Goal: Task Accomplishment & Management: Use online tool/utility

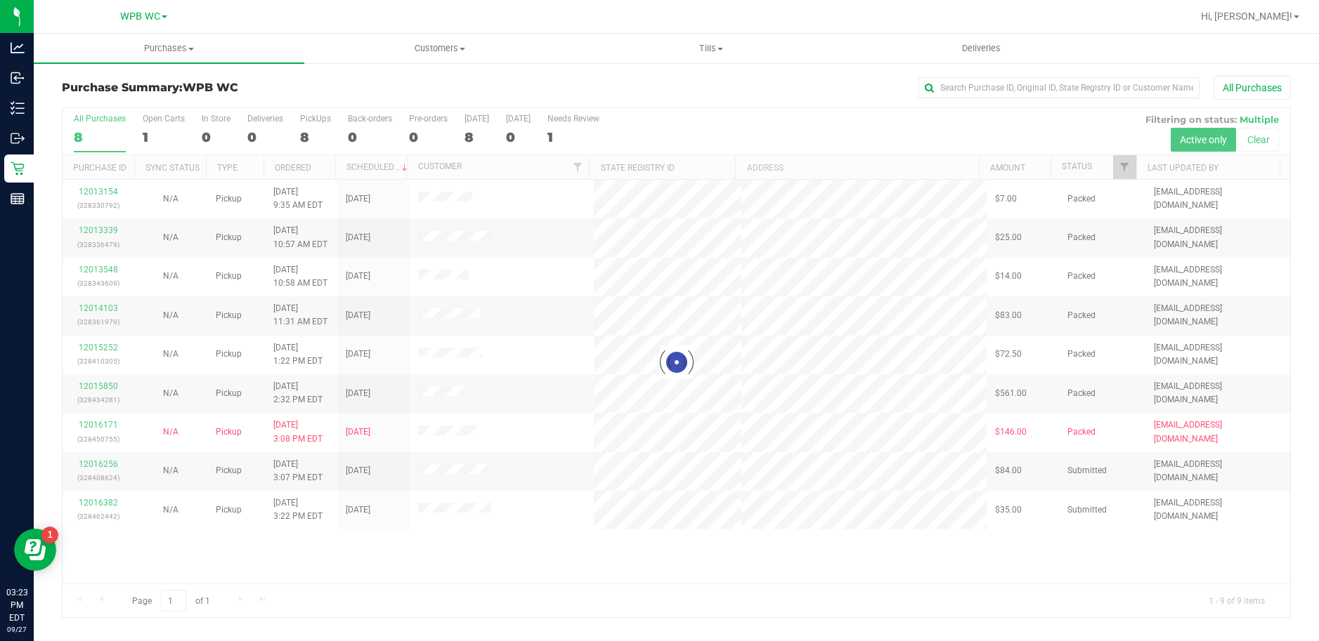
click at [96, 502] on div at bounding box center [676, 362] width 1227 height 509
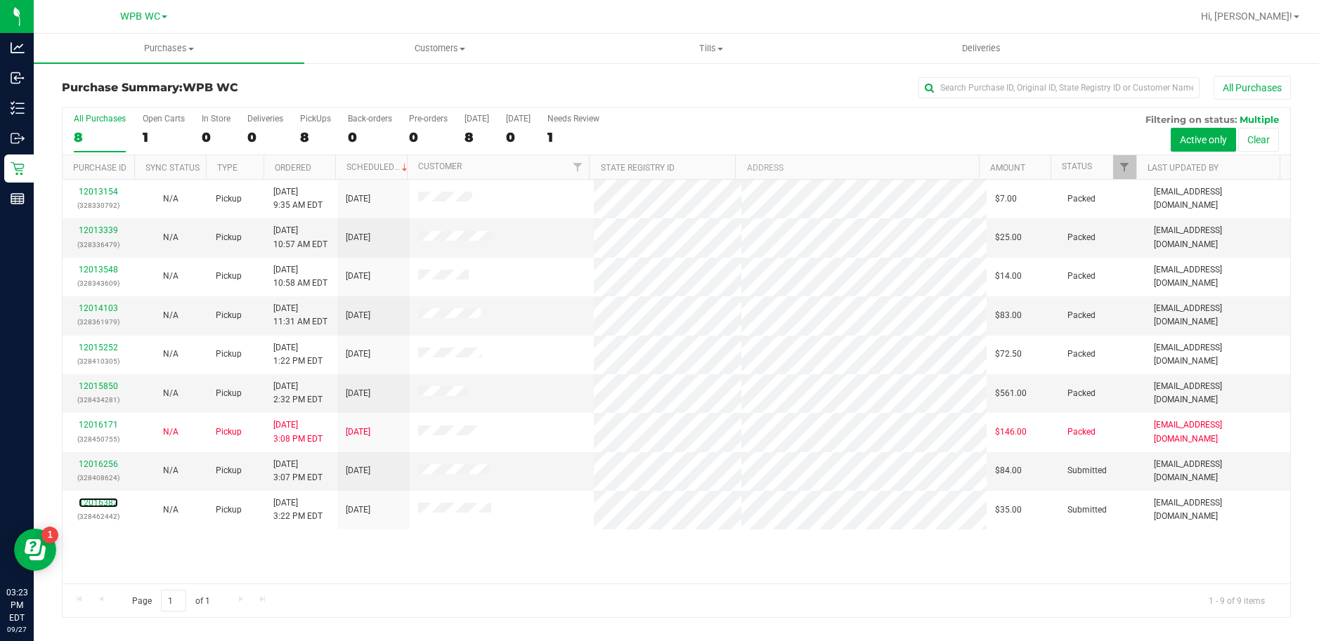
click at [110, 502] on link "12016382" at bounding box center [98, 503] width 39 height 10
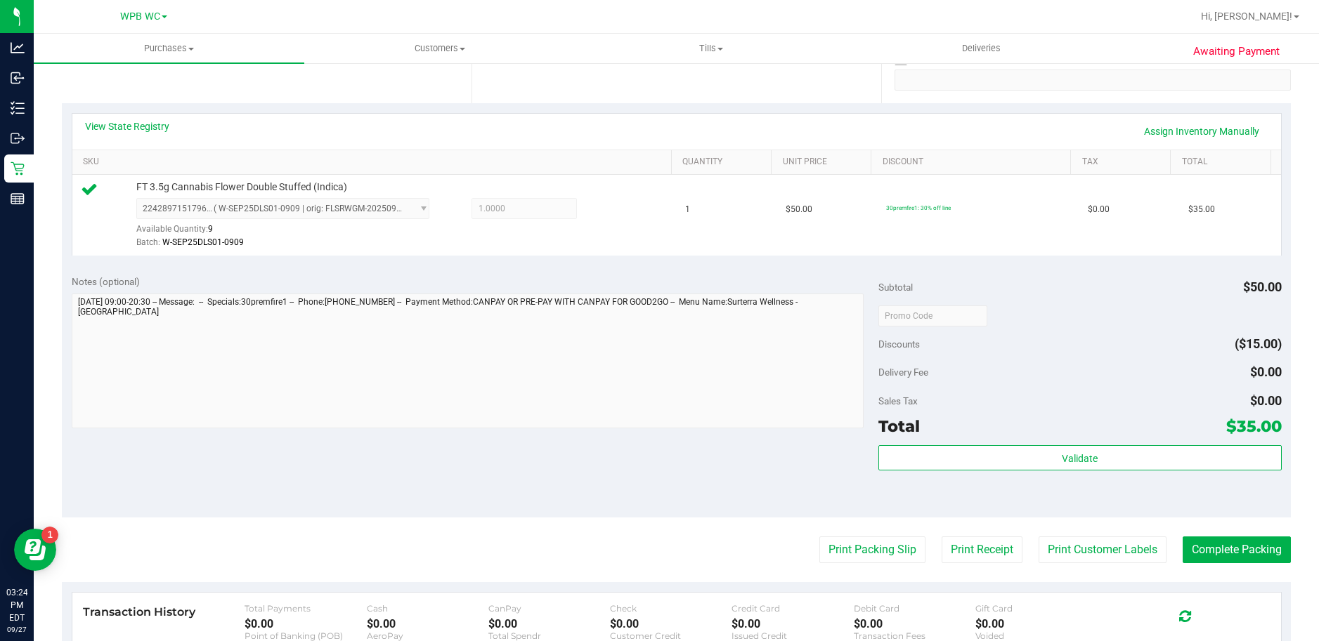
scroll to position [281, 0]
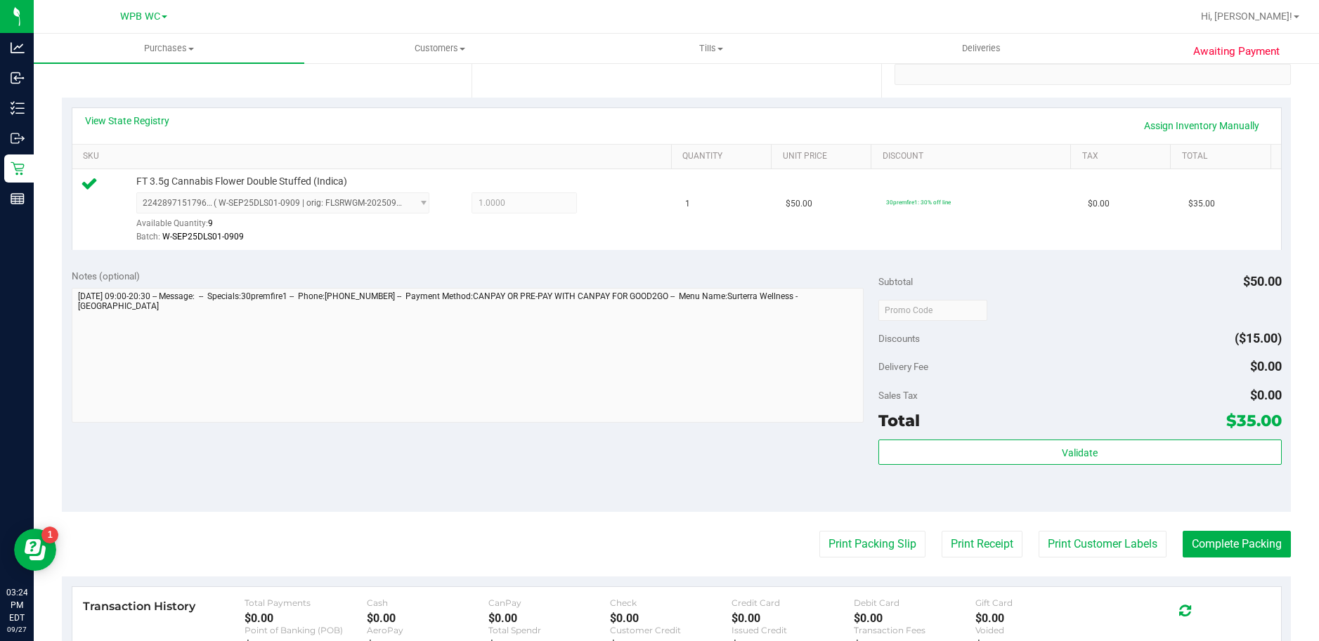
click at [1095, 465] on div "Validate" at bounding box center [1079, 453] width 403 height 27
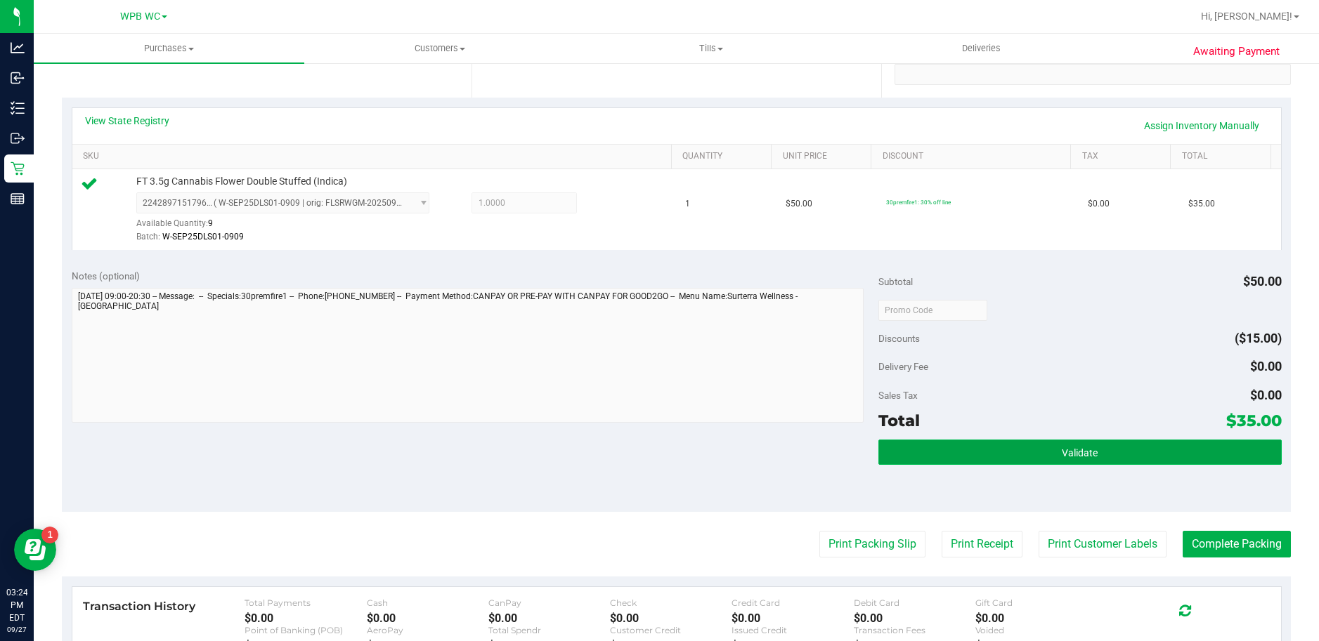
click at [1090, 460] on button "Validate" at bounding box center [1079, 452] width 403 height 25
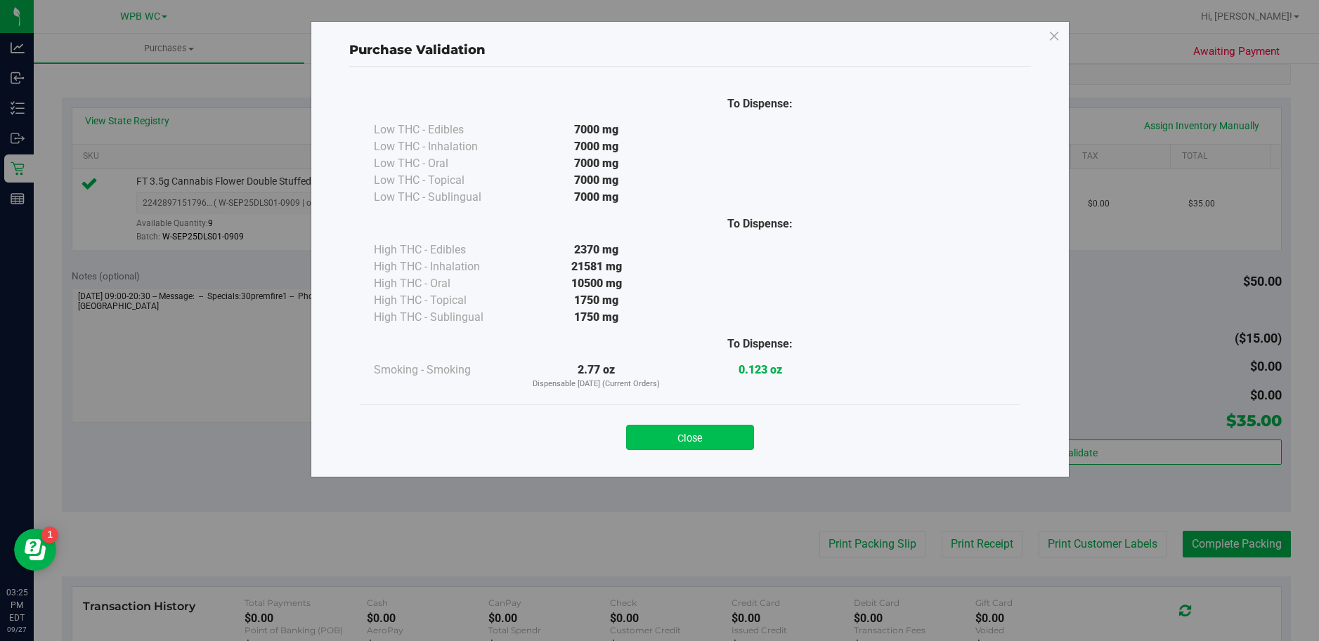
click at [725, 439] on button "Close" at bounding box center [690, 437] width 128 height 25
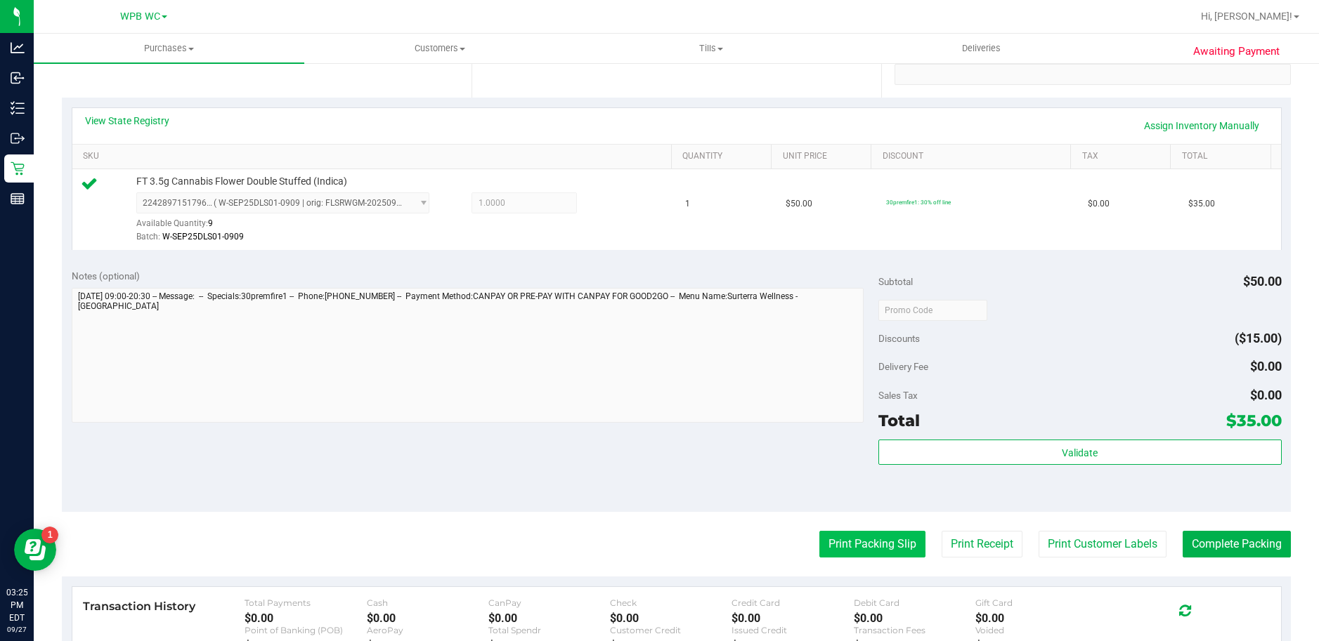
click at [864, 544] on button "Print Packing Slip" at bounding box center [872, 544] width 106 height 27
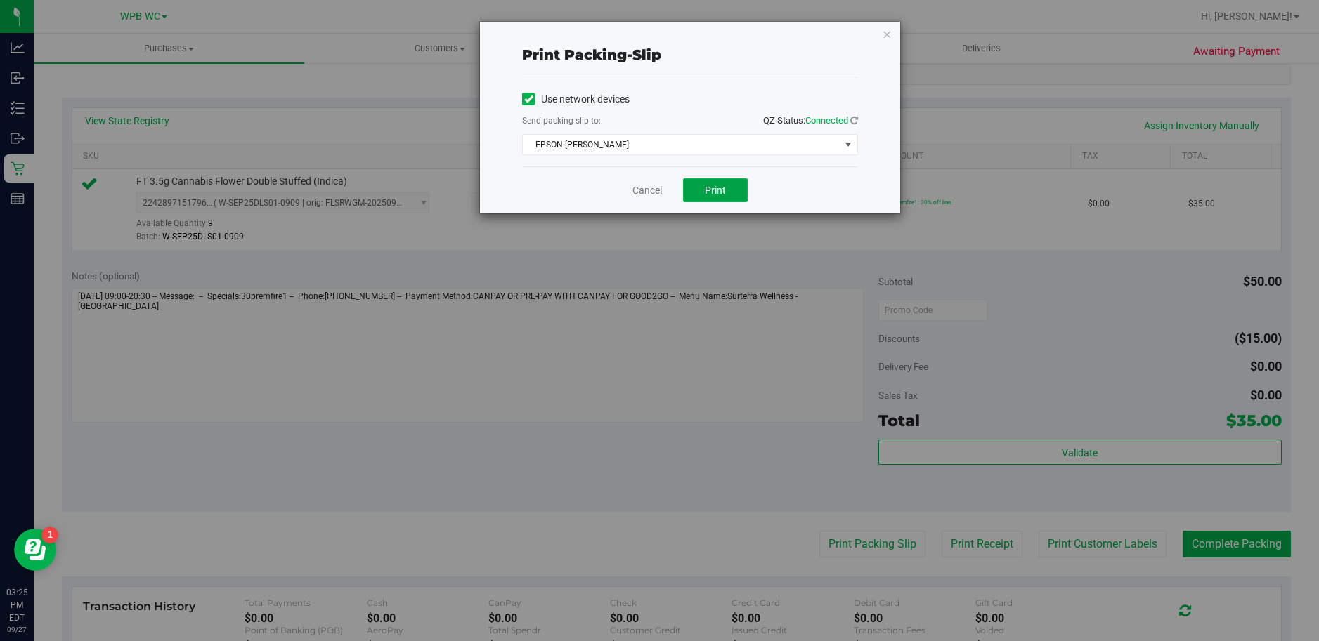
click at [695, 181] on button "Print" at bounding box center [715, 190] width 65 height 24
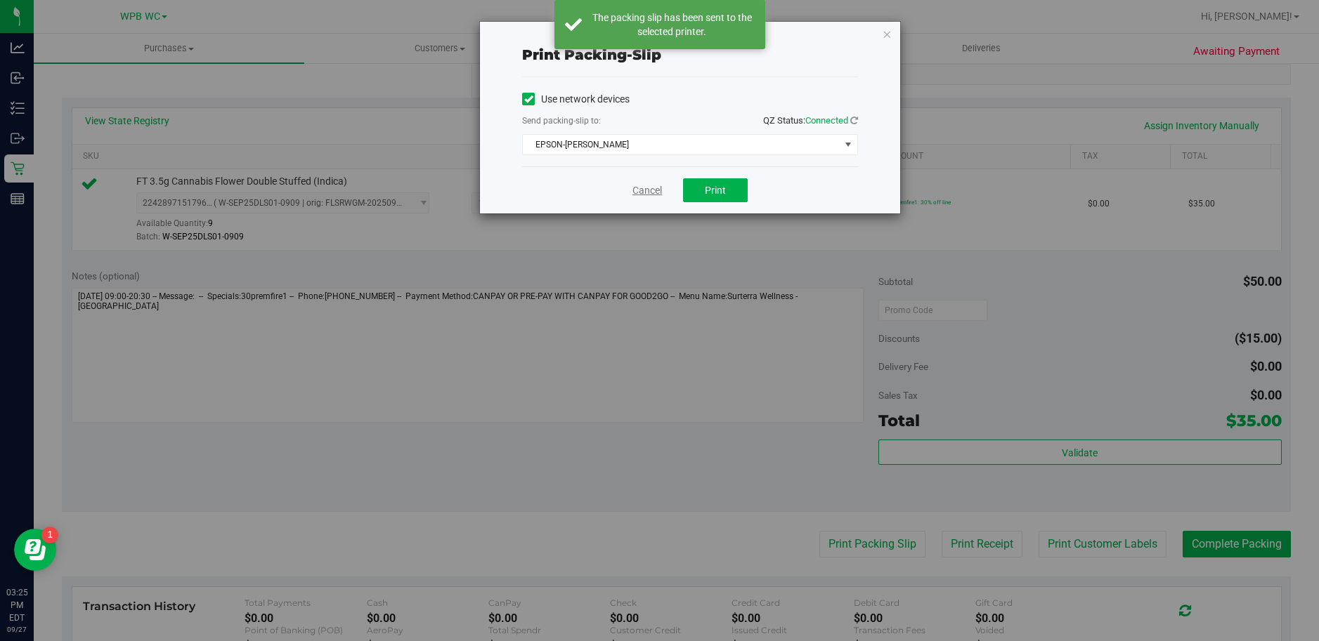
click at [653, 188] on link "Cancel" at bounding box center [647, 190] width 30 height 15
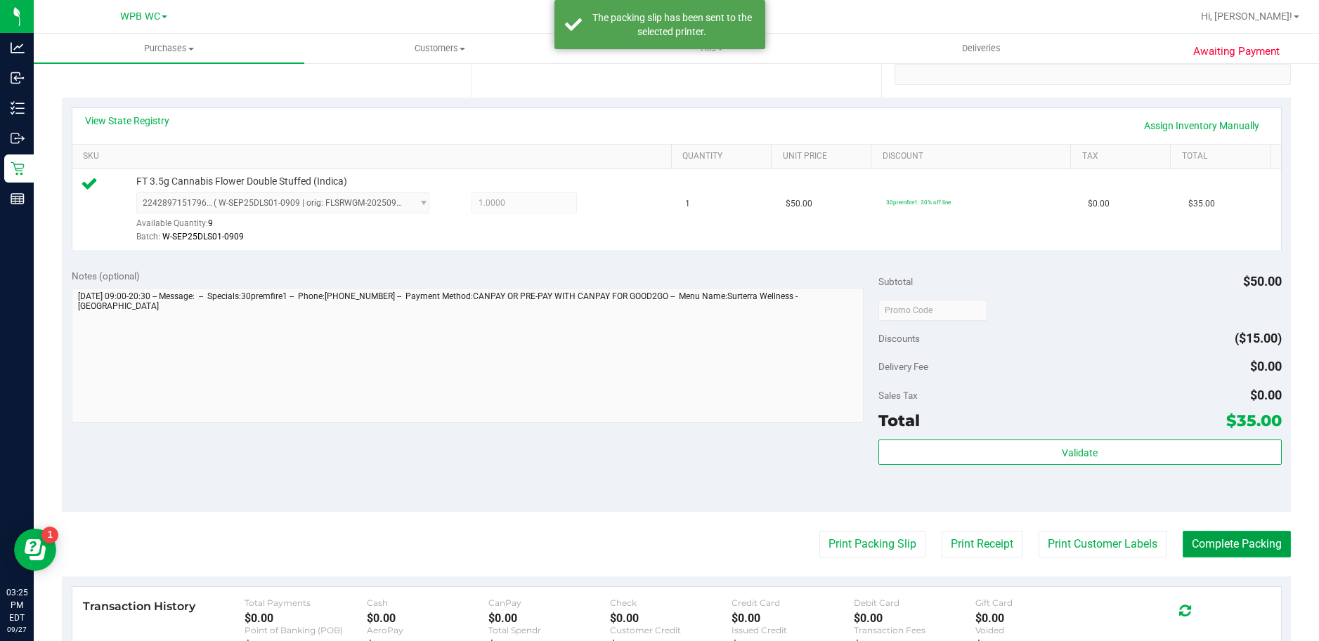
click at [1234, 537] on button "Complete Packing" at bounding box center [1236, 544] width 108 height 27
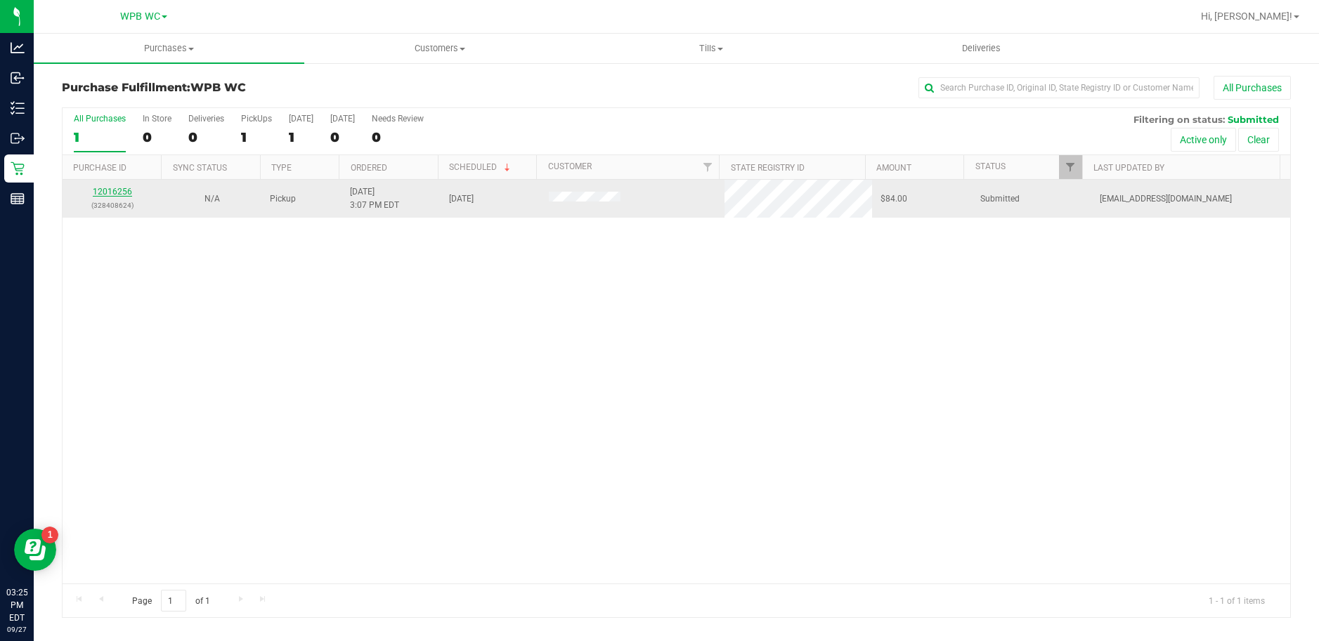
click at [115, 192] on link "12016256" at bounding box center [112, 192] width 39 height 10
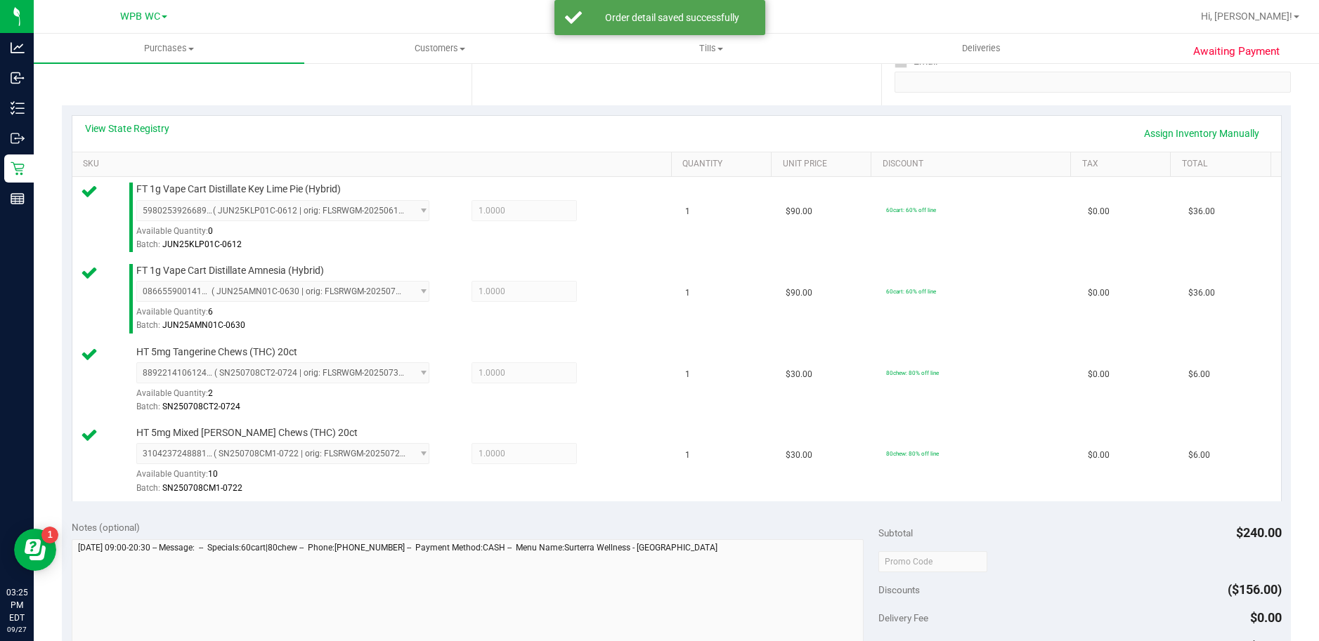
scroll to position [562, 0]
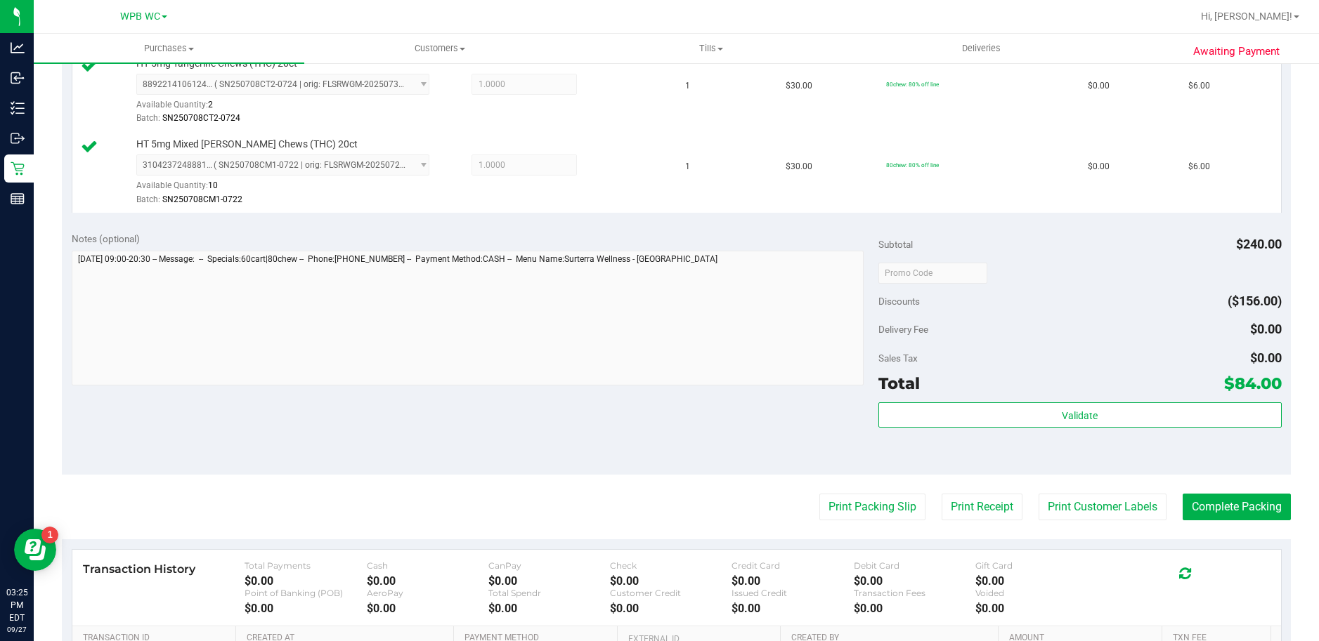
click at [1123, 431] on div "Validate" at bounding box center [1079, 434] width 403 height 63
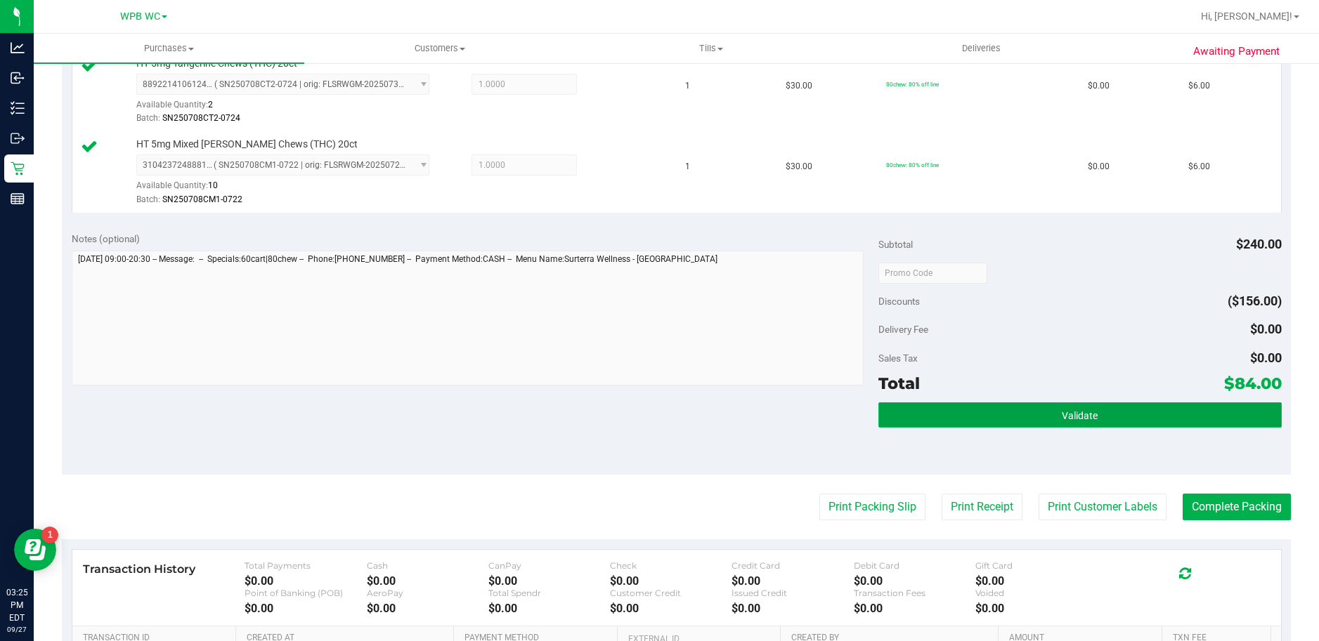
click at [1114, 411] on button "Validate" at bounding box center [1079, 415] width 403 height 25
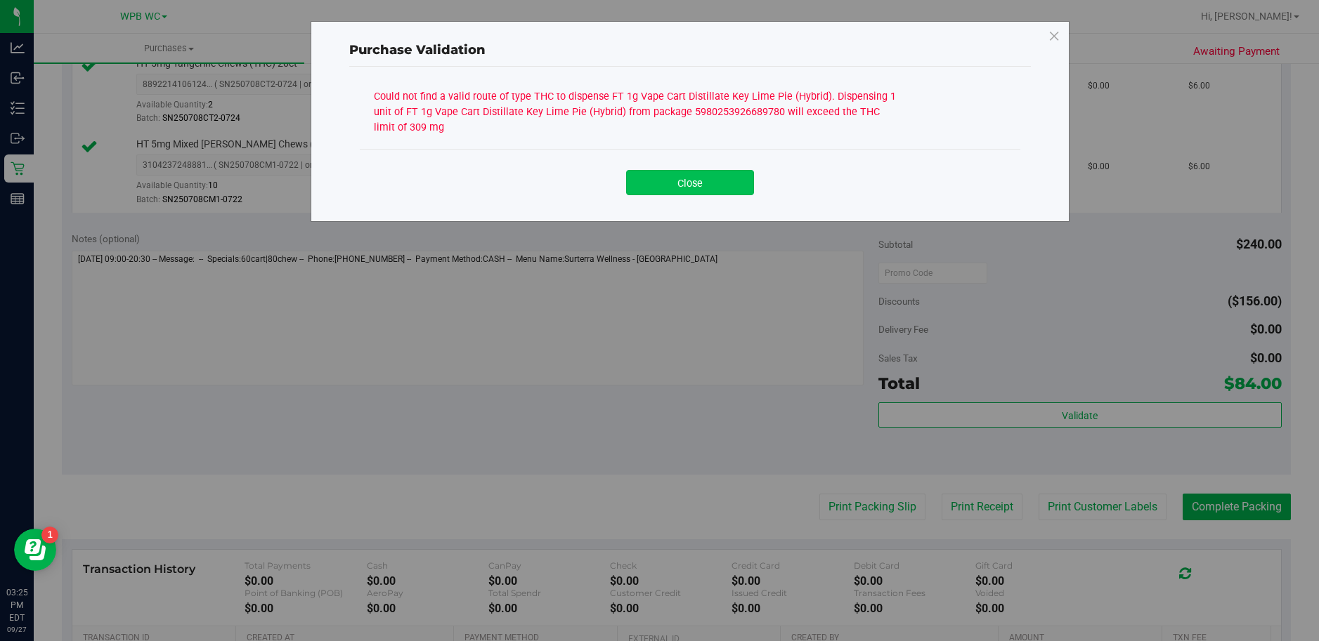
click at [657, 178] on button "Close" at bounding box center [690, 182] width 128 height 25
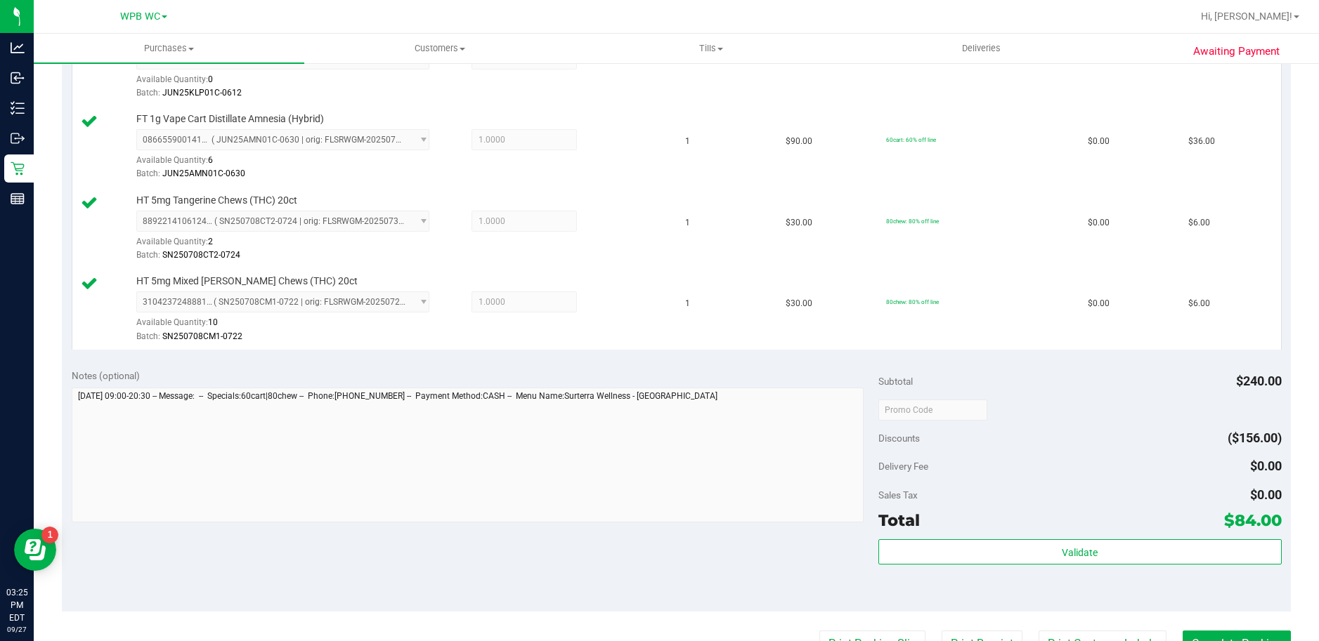
scroll to position [211, 0]
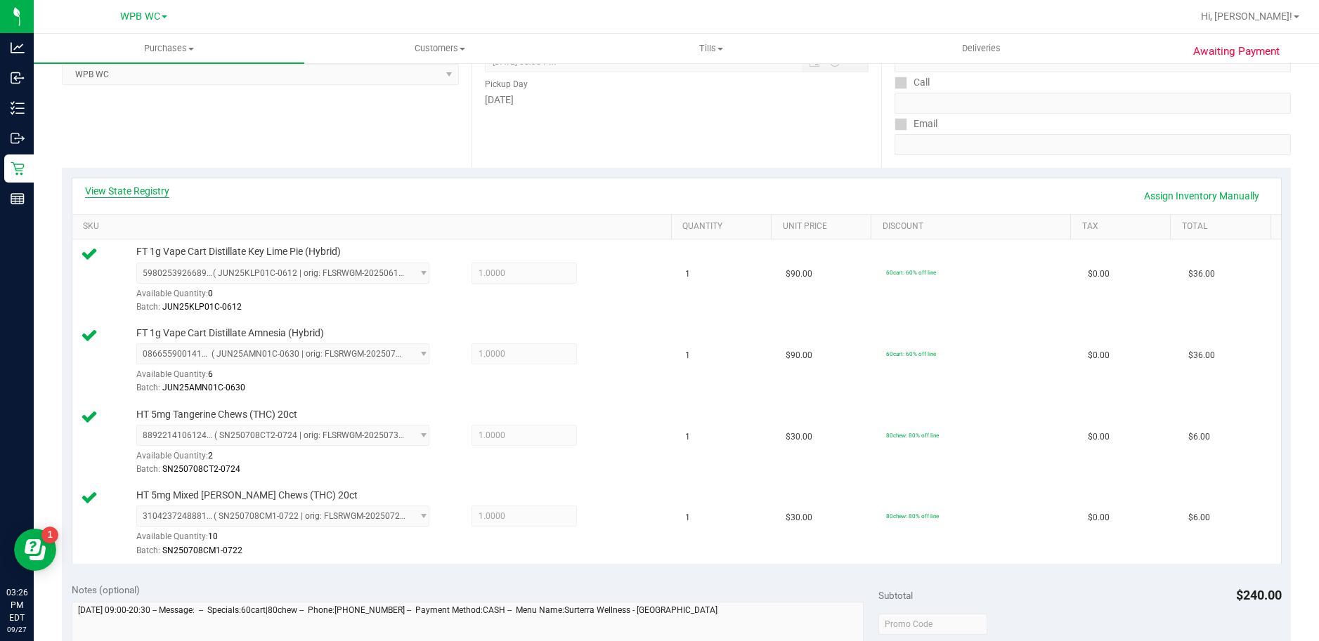
click at [126, 190] on link "View State Registry" at bounding box center [127, 191] width 84 height 14
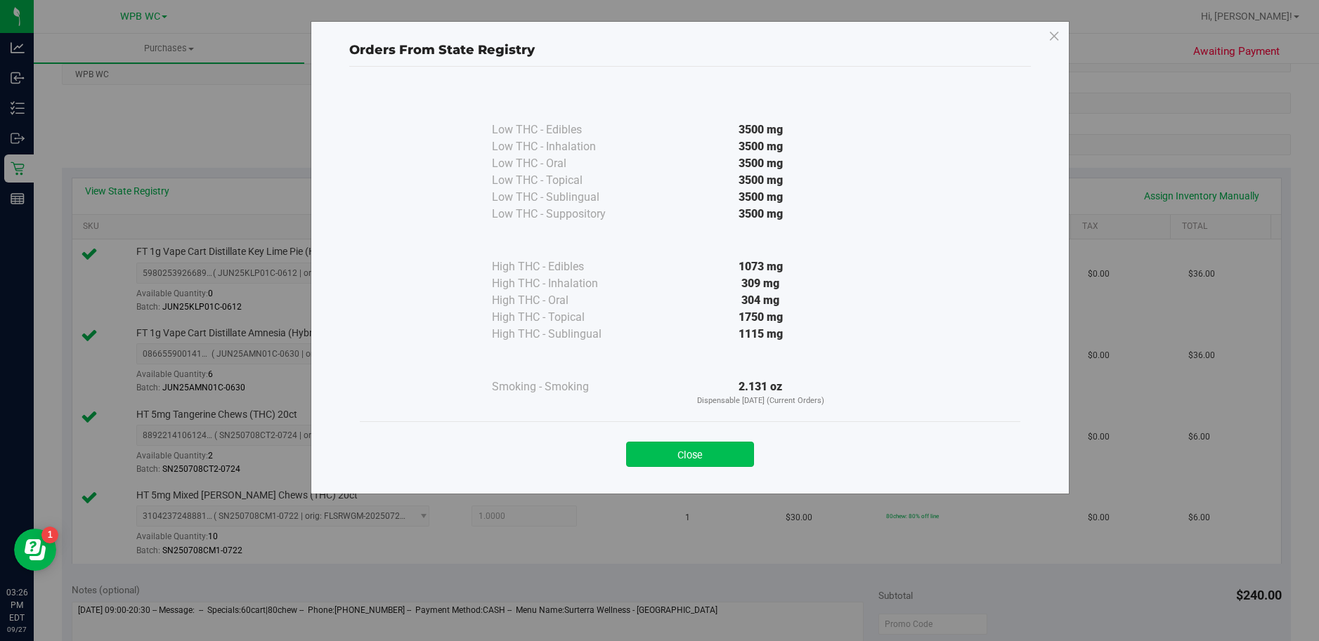
click at [706, 445] on button "Close" at bounding box center [690, 454] width 128 height 25
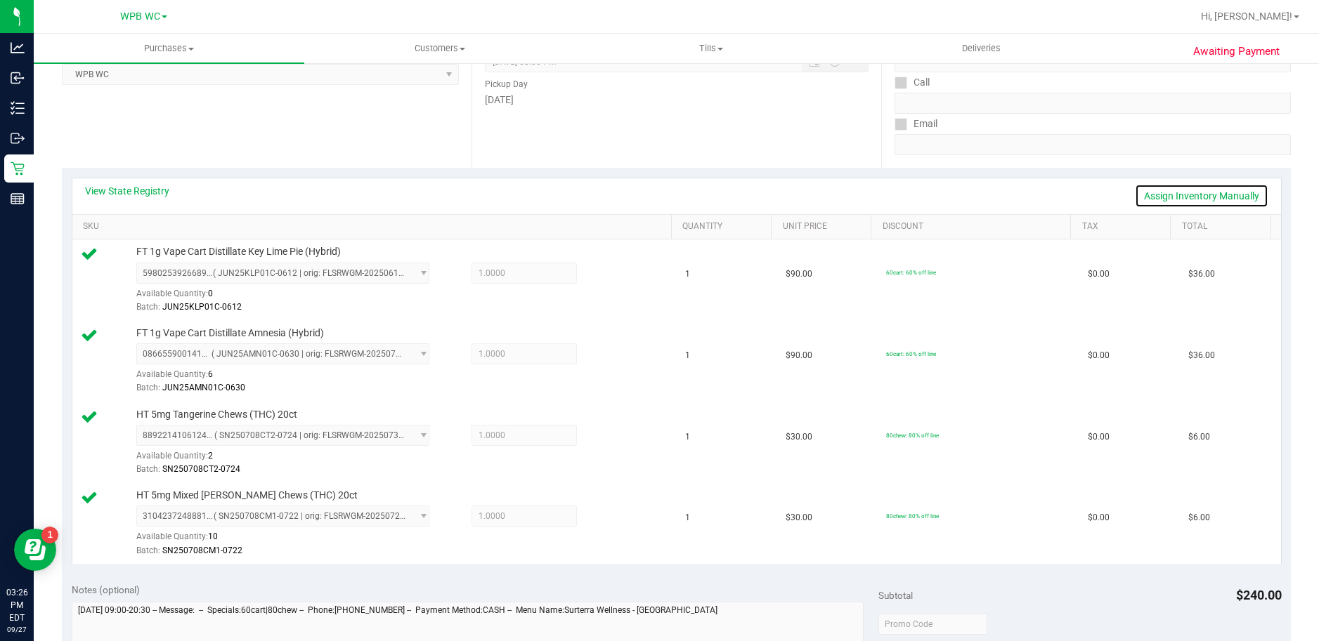
click at [1177, 191] on link "Assign Inventory Manually" at bounding box center [1201, 196] width 133 height 24
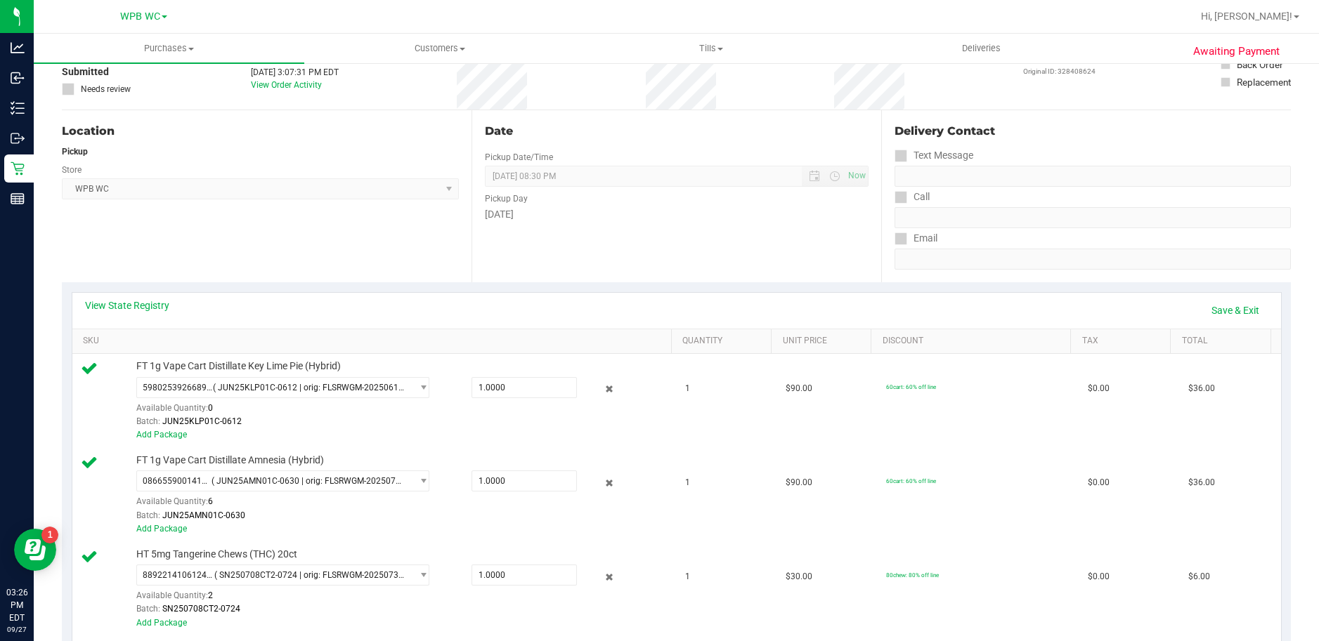
scroll to position [0, 0]
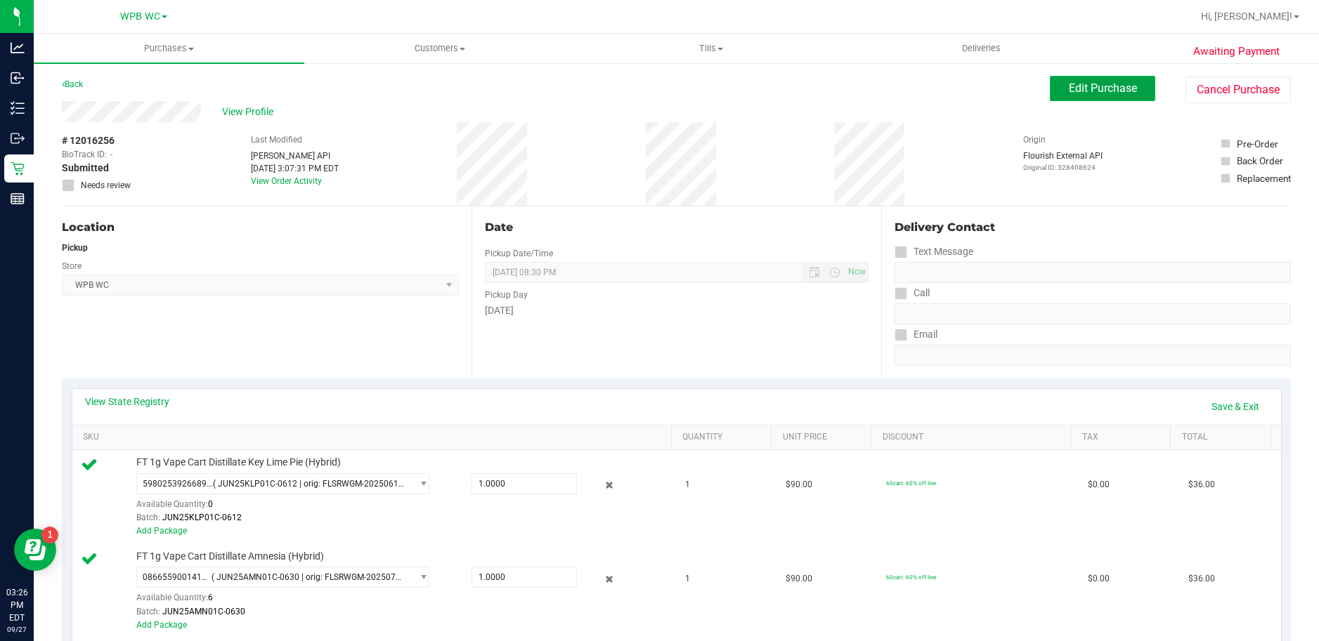
click at [1111, 89] on span "Edit Purchase" at bounding box center [1103, 87] width 68 height 13
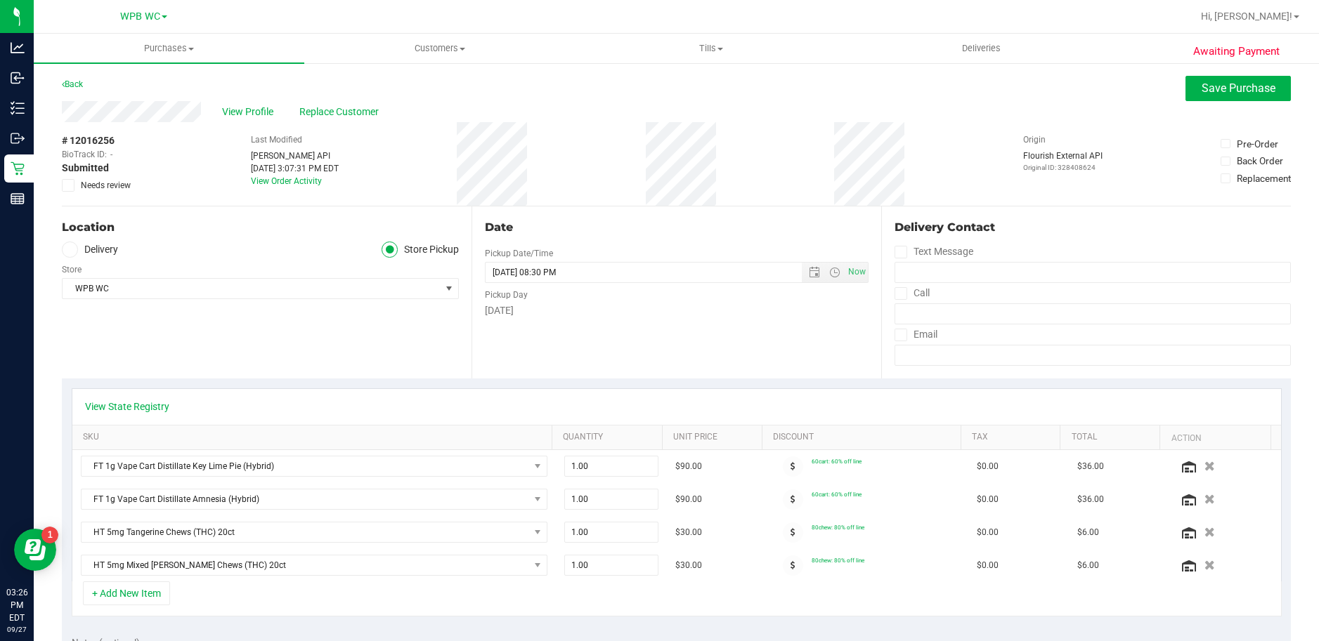
click at [69, 185] on icon at bounding box center [68, 185] width 9 height 0
click at [0, 0] on input "Needs review" at bounding box center [0, 0] width 0 height 0
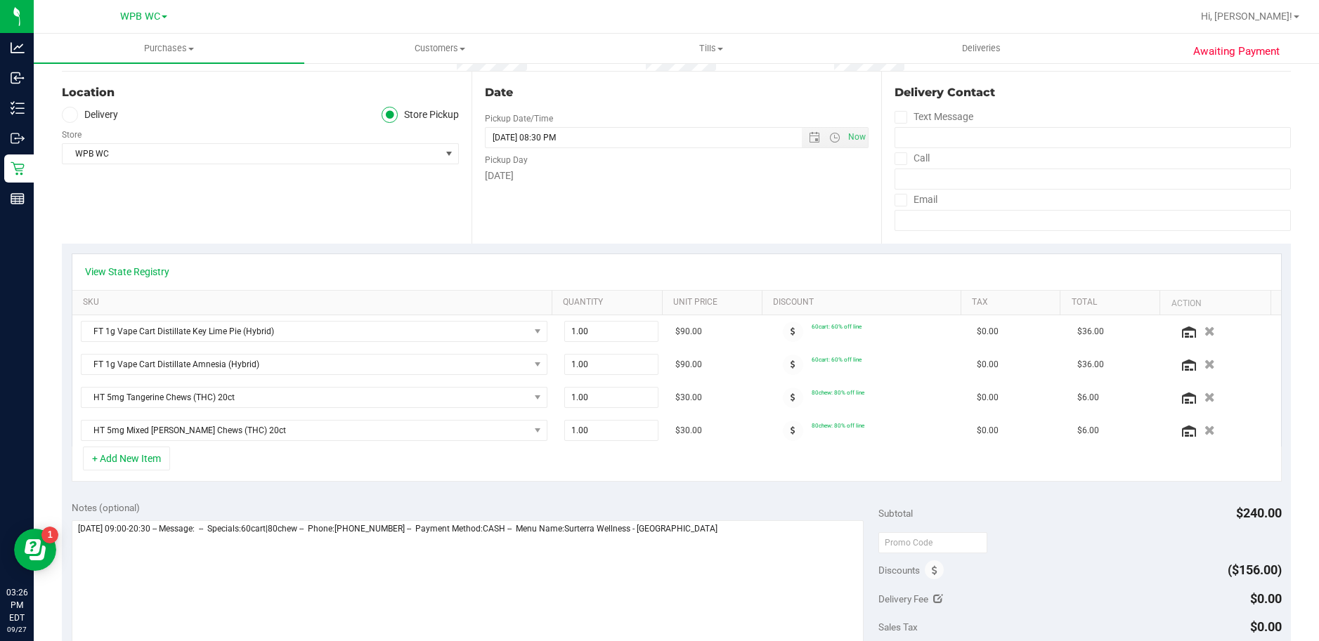
scroll to position [211, 0]
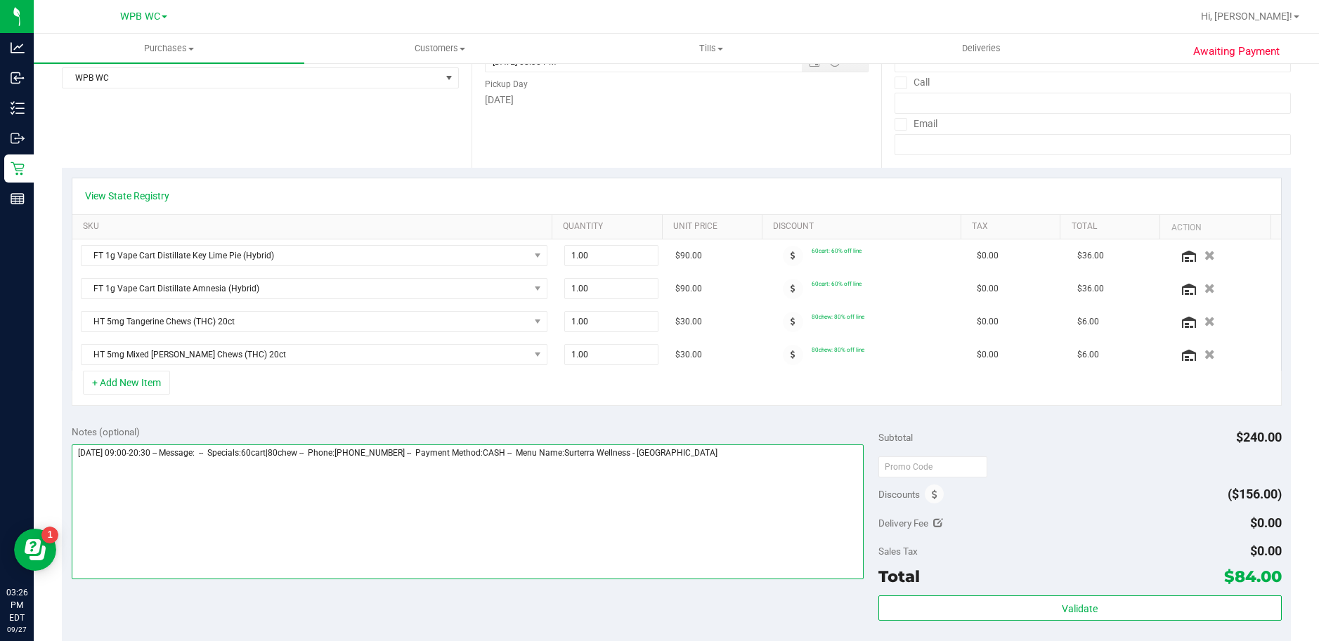
click at [828, 495] on textarea at bounding box center [468, 512] width 792 height 135
type textarea "Saturday 09/27/2025 09:00-20:30 -- Message: -- Specials:60cart|80chew -- Phone:…"
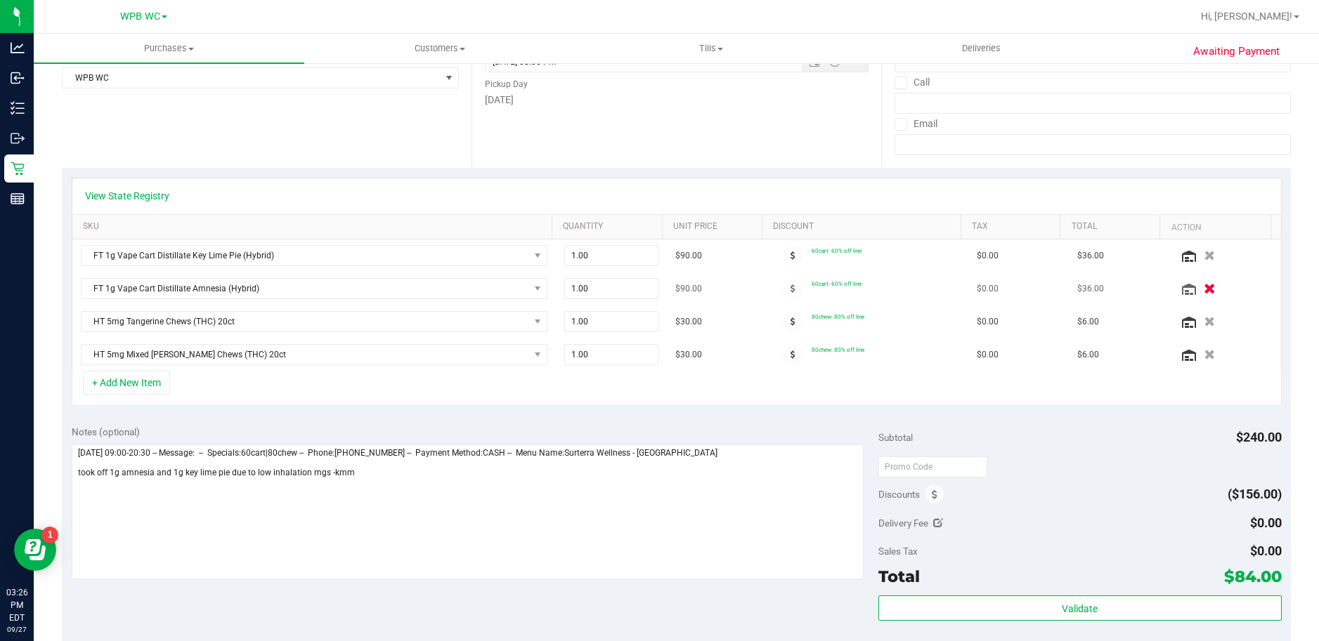
click at [1203, 289] on icon "button" at bounding box center [1209, 289] width 12 height 11
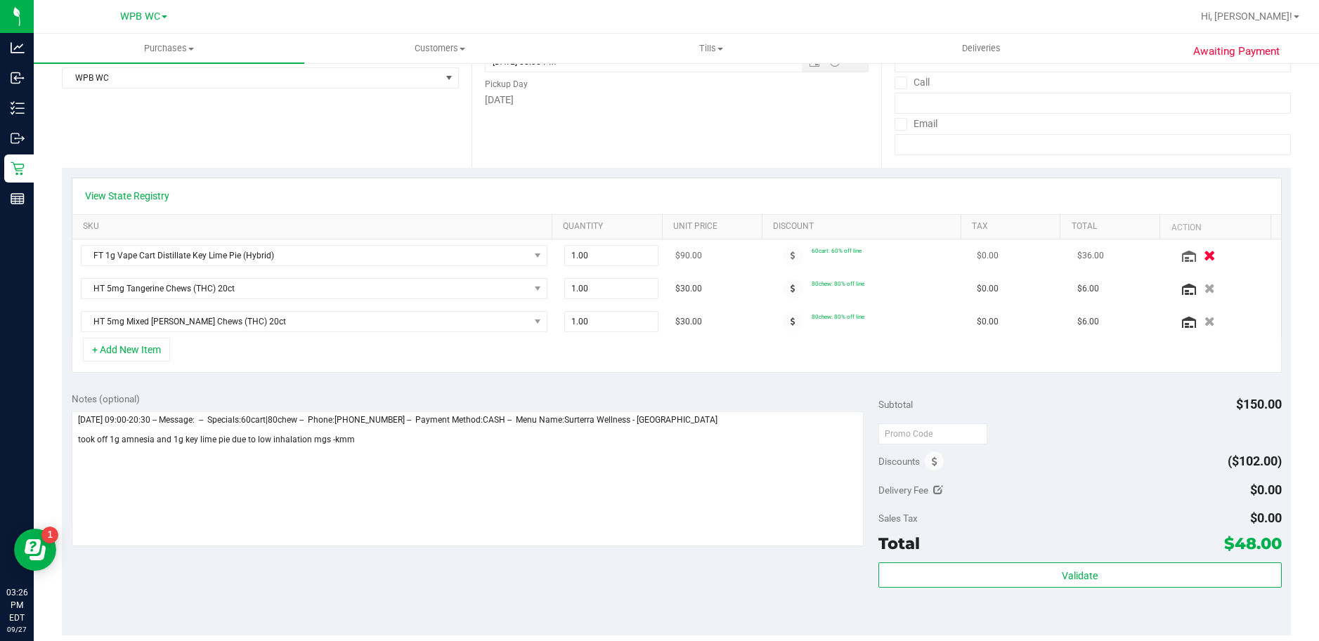
click at [1203, 256] on icon "button" at bounding box center [1209, 256] width 12 height 11
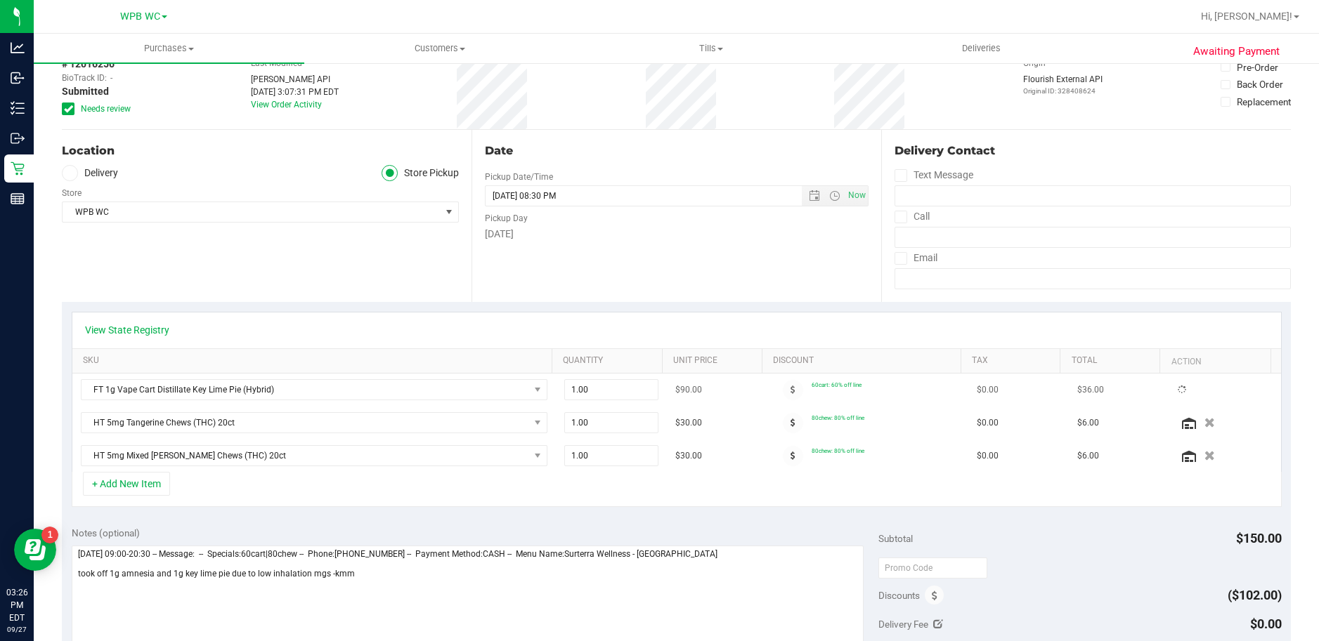
scroll to position [0, 0]
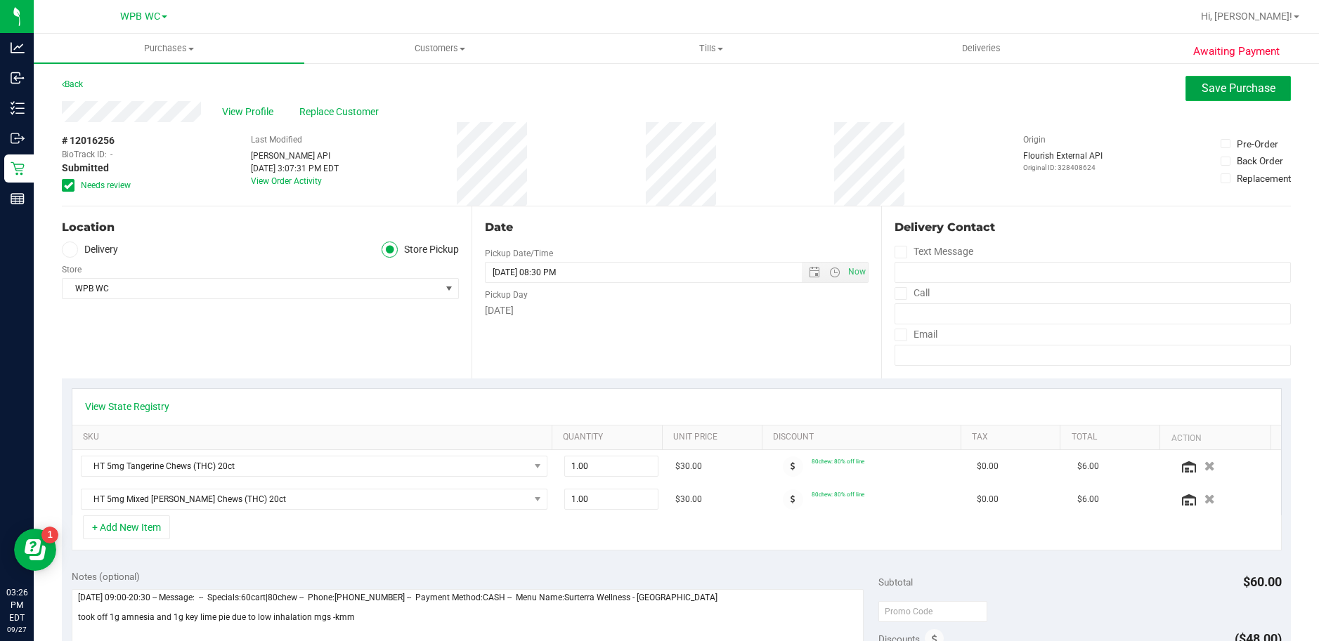
click at [1201, 84] on span "Save Purchase" at bounding box center [1238, 87] width 74 height 13
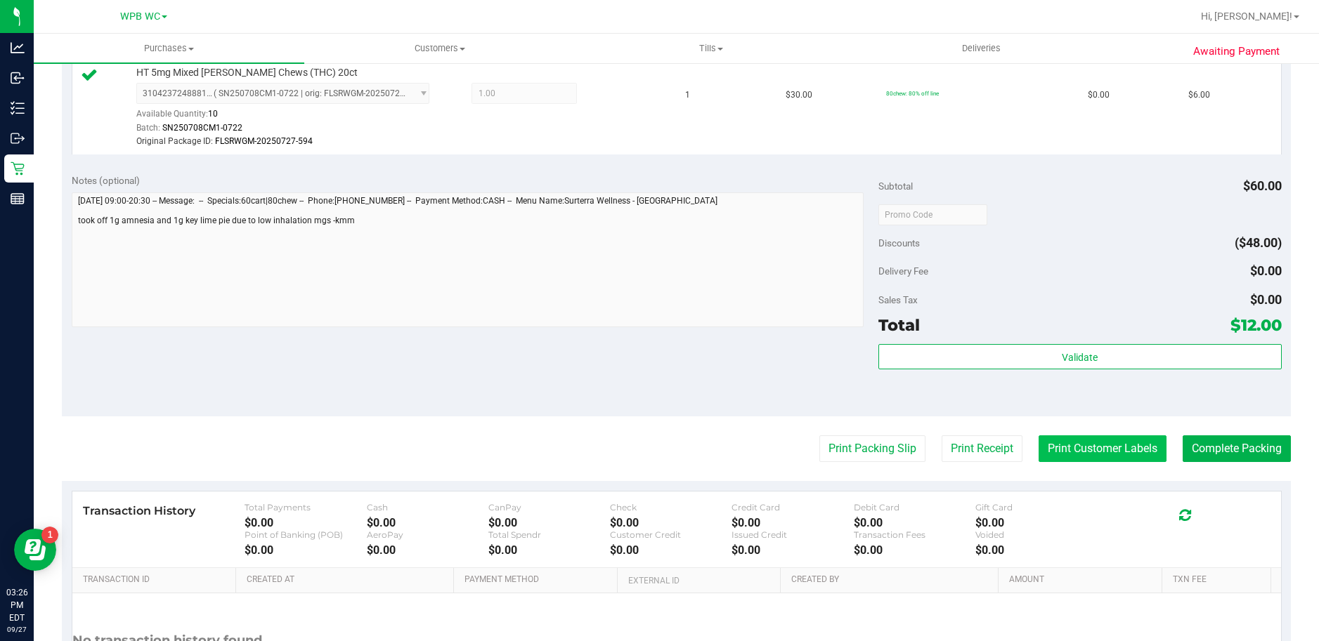
scroll to position [492, 0]
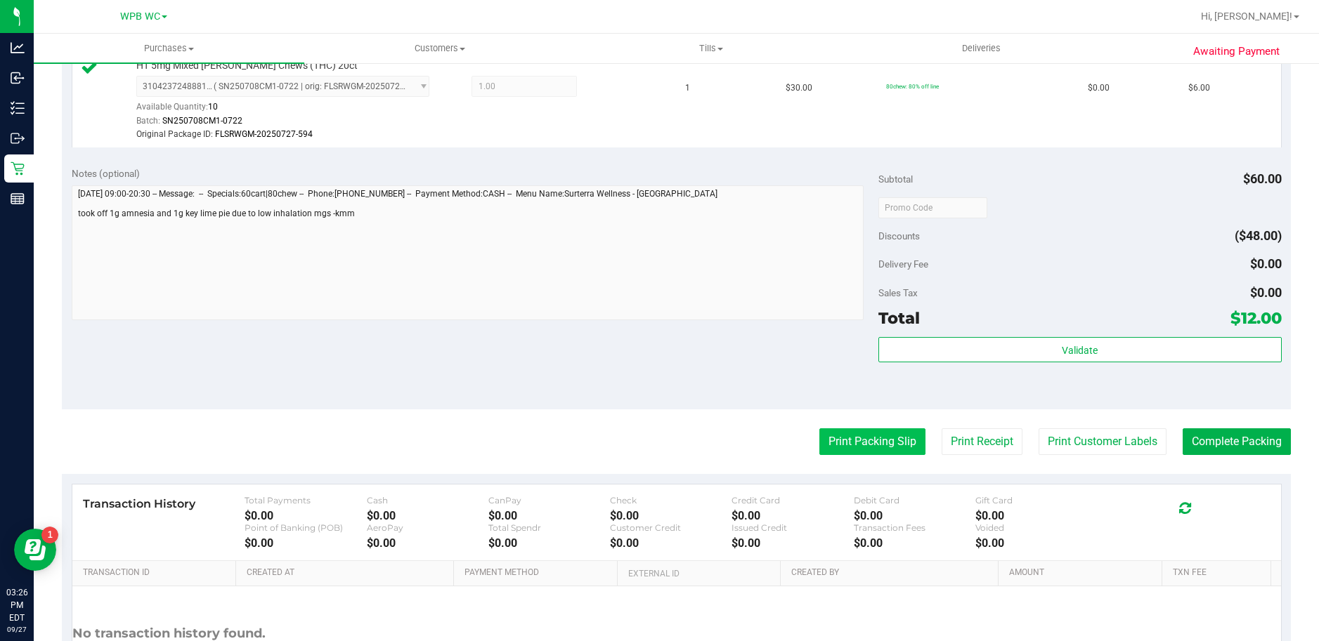
click at [890, 441] on button "Print Packing Slip" at bounding box center [872, 442] width 106 height 27
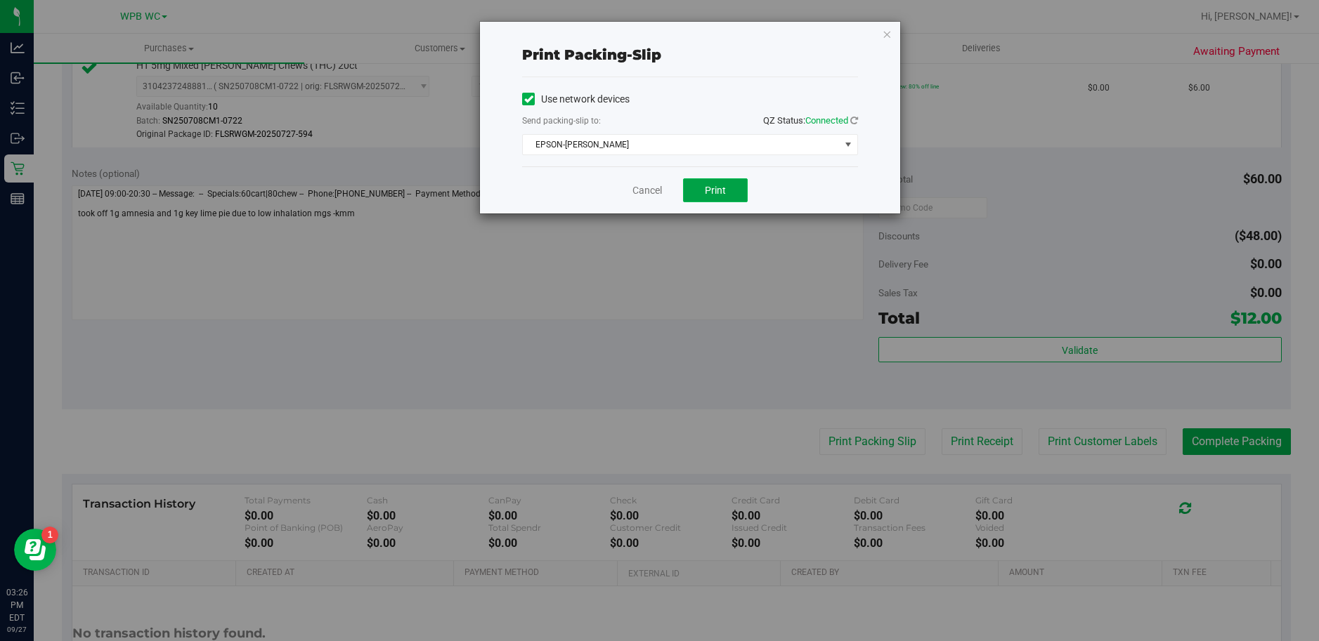
click at [743, 198] on button "Print" at bounding box center [715, 190] width 65 height 24
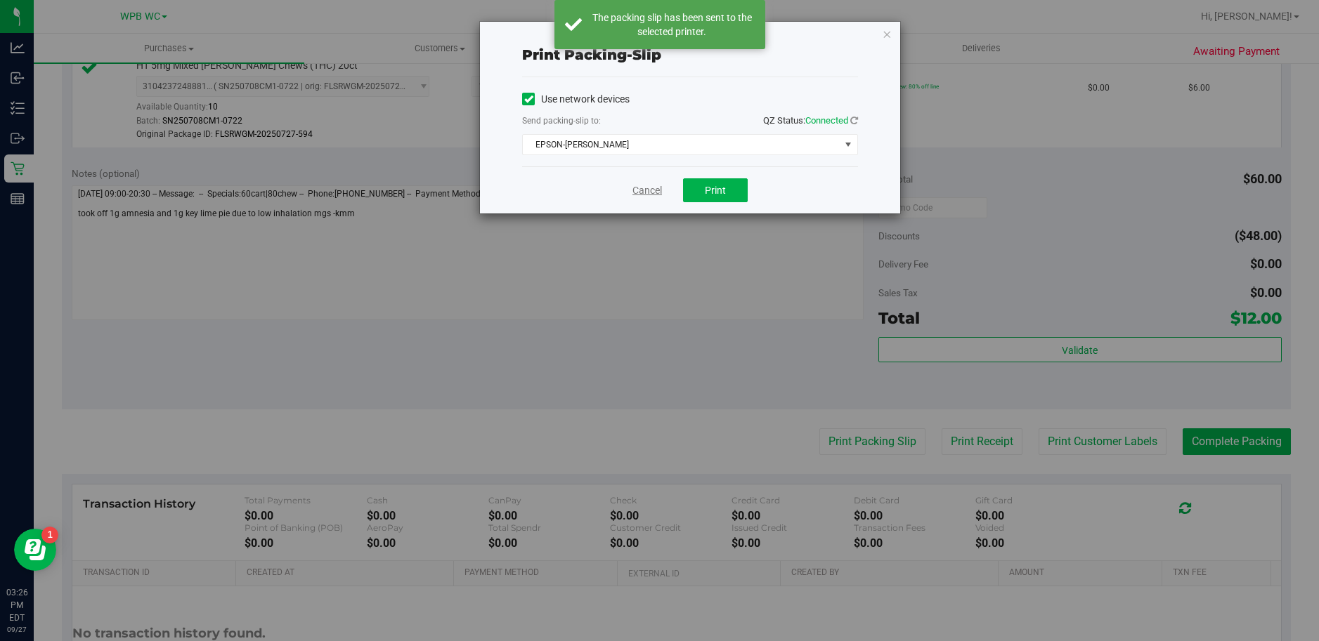
click at [646, 193] on link "Cancel" at bounding box center [647, 190] width 30 height 15
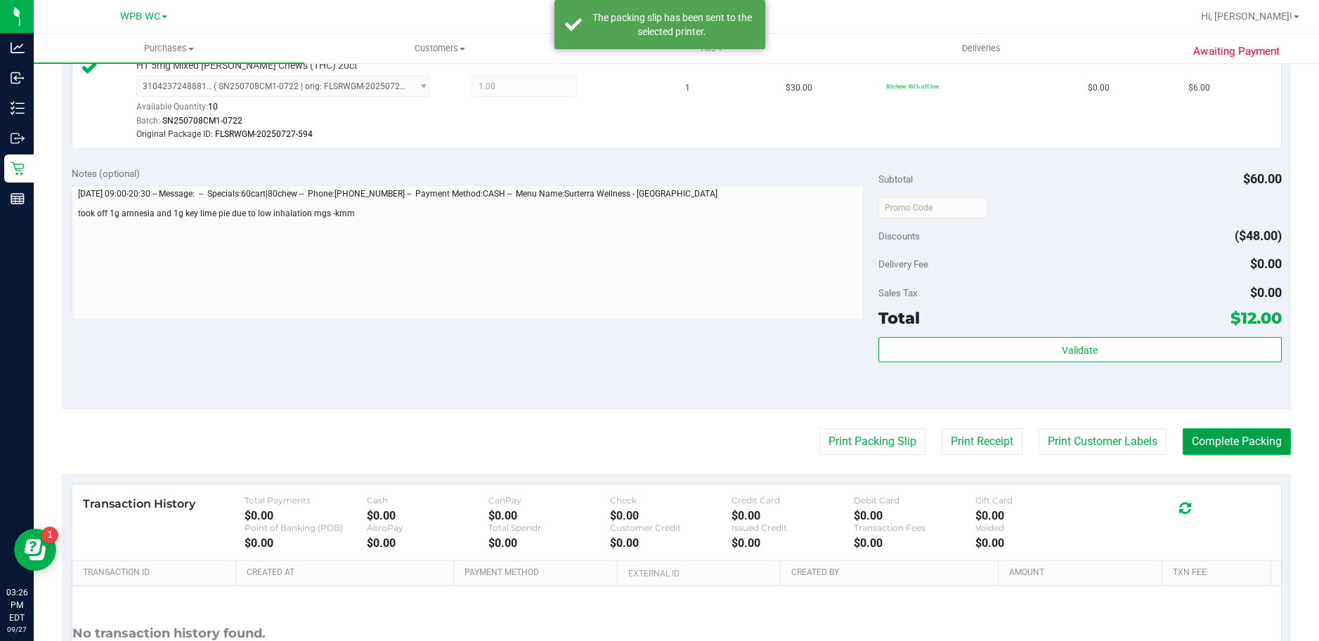
click at [1197, 451] on button "Complete Packing" at bounding box center [1236, 442] width 108 height 27
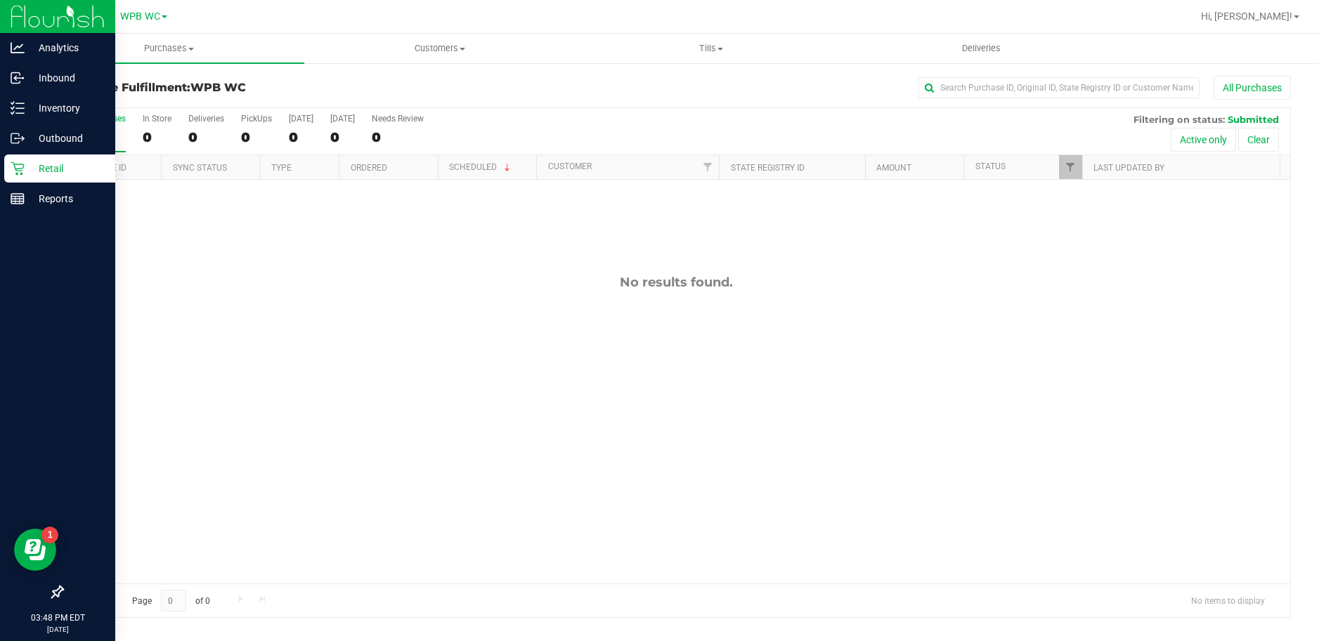
click at [24, 163] on icon at bounding box center [18, 169] width 14 height 14
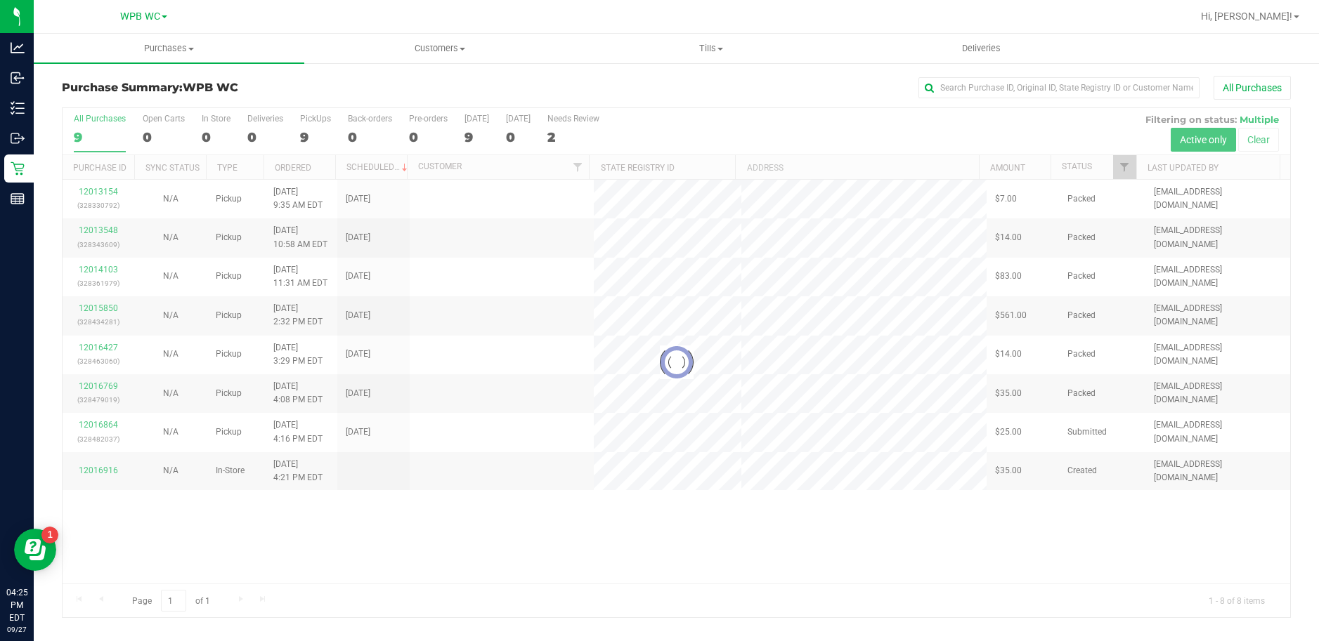
click at [97, 424] on div at bounding box center [676, 362] width 1227 height 509
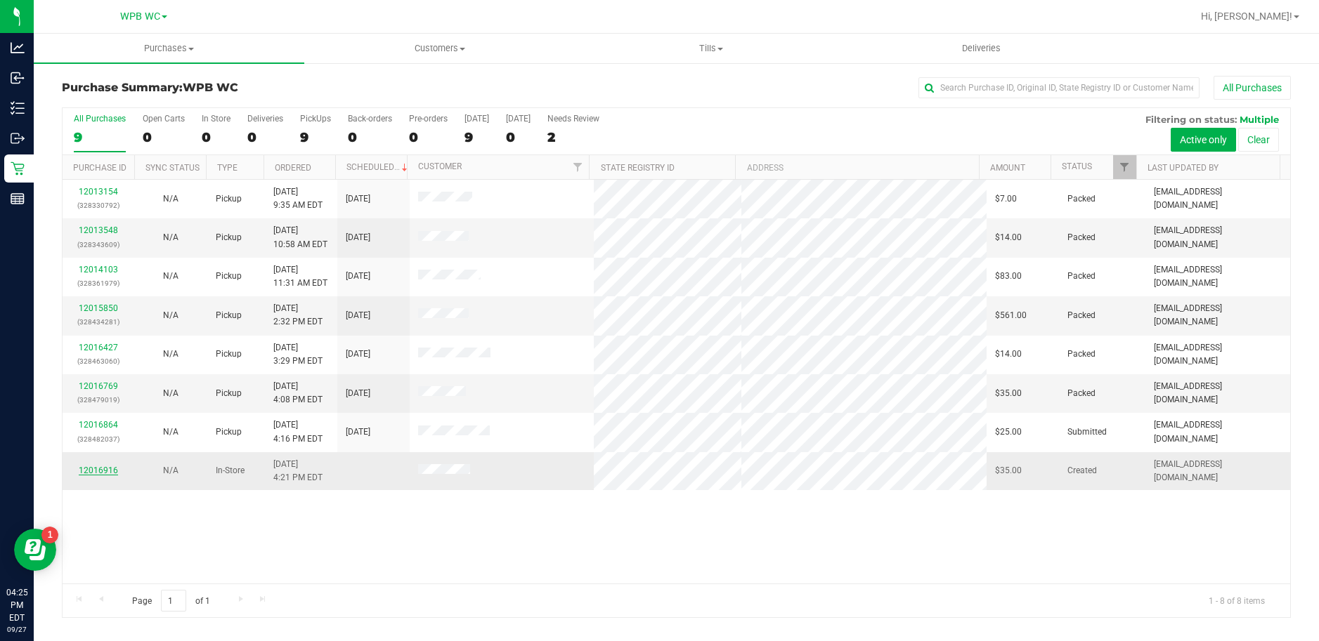
click at [103, 469] on link "12016916" at bounding box center [98, 471] width 39 height 10
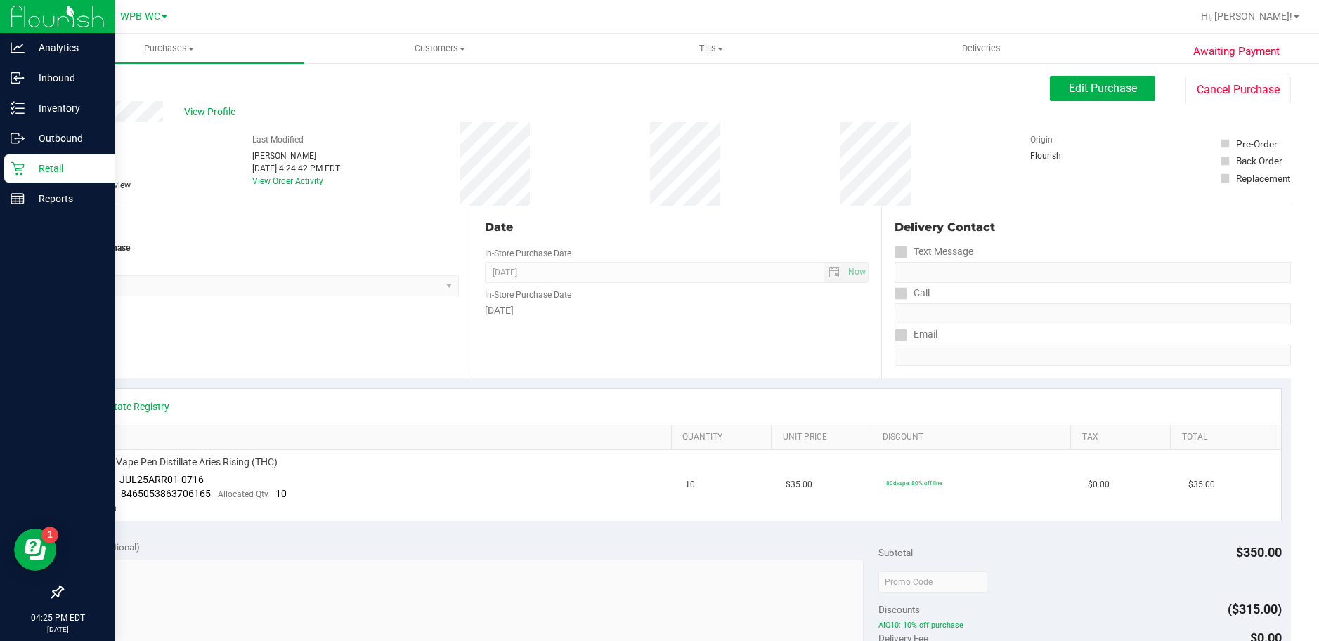
click at [30, 159] on div "Retail" at bounding box center [59, 169] width 111 height 28
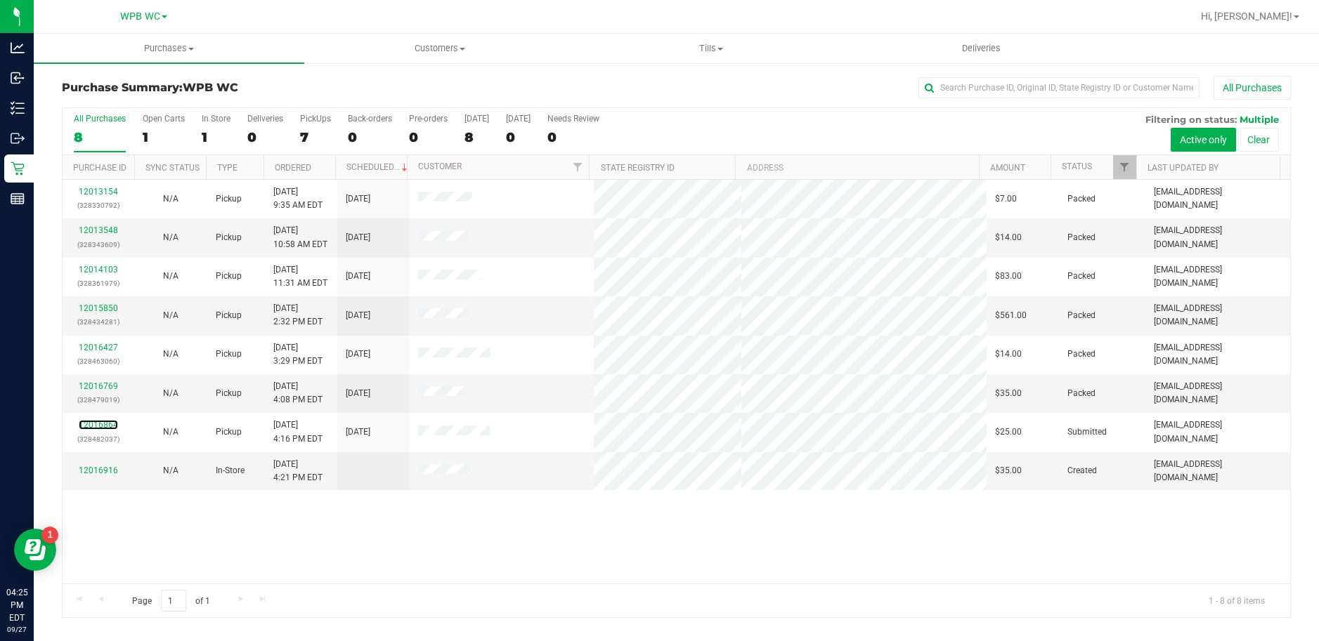
click at [107, 424] on link "12016864" at bounding box center [98, 425] width 39 height 10
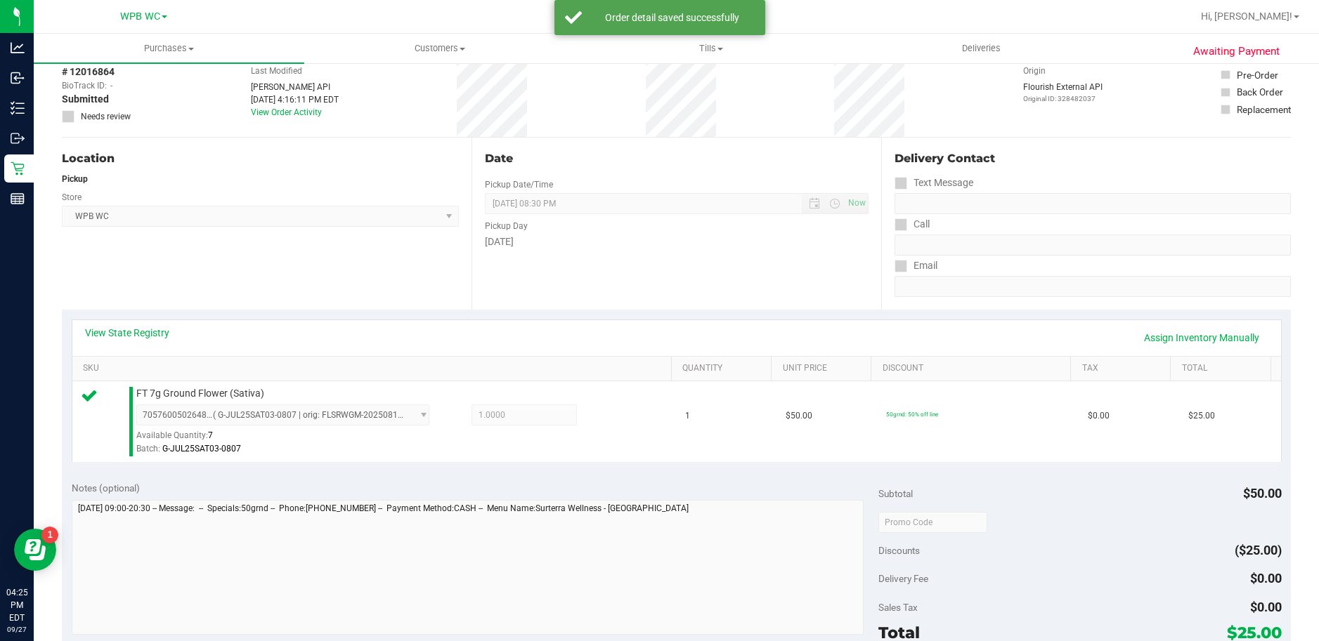
scroll to position [211, 0]
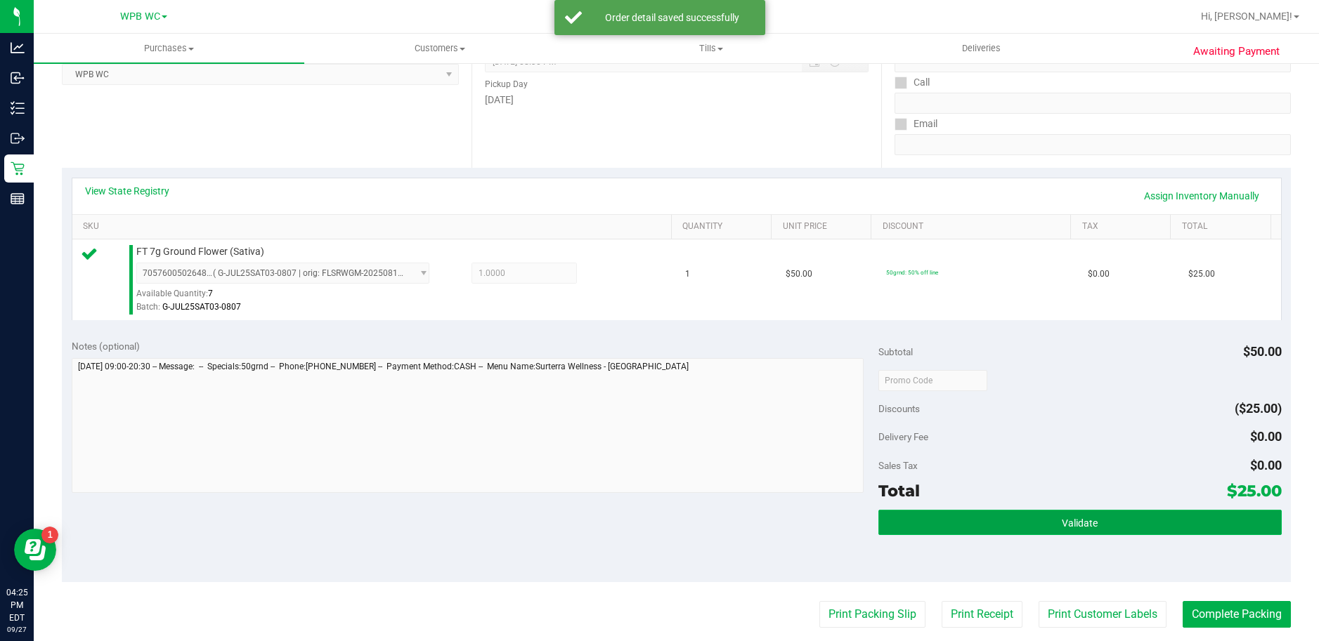
click at [1085, 521] on span "Validate" at bounding box center [1080, 523] width 36 height 11
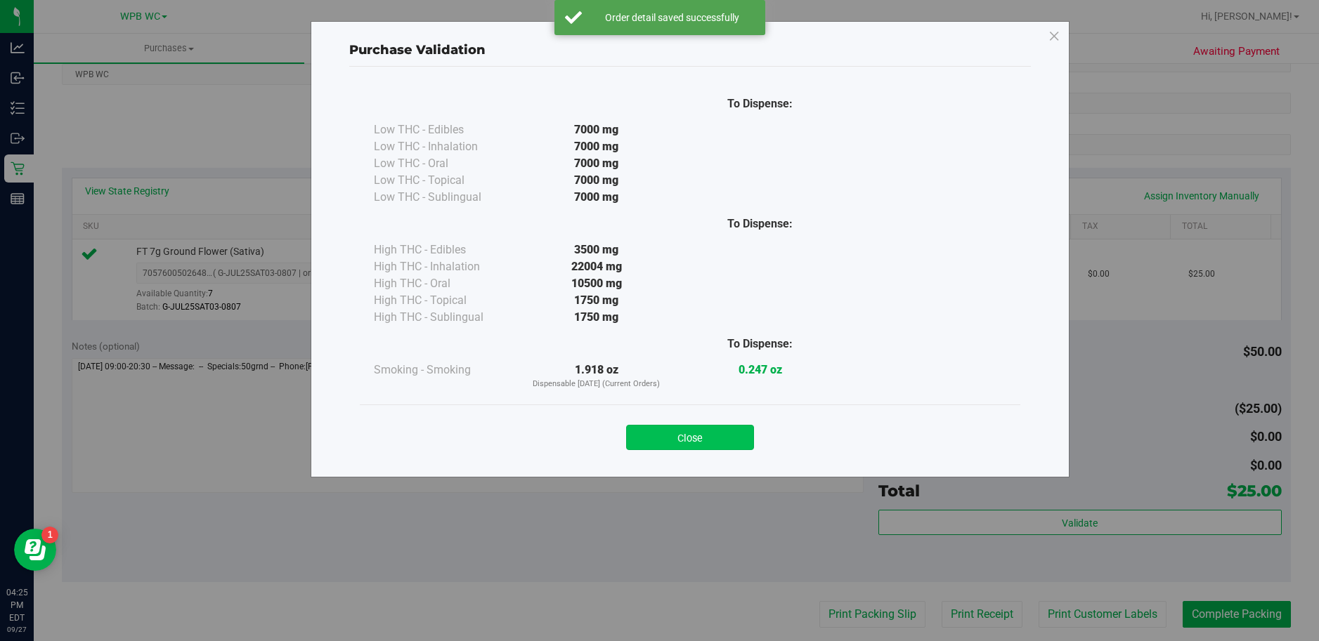
click at [726, 441] on button "Close" at bounding box center [690, 437] width 128 height 25
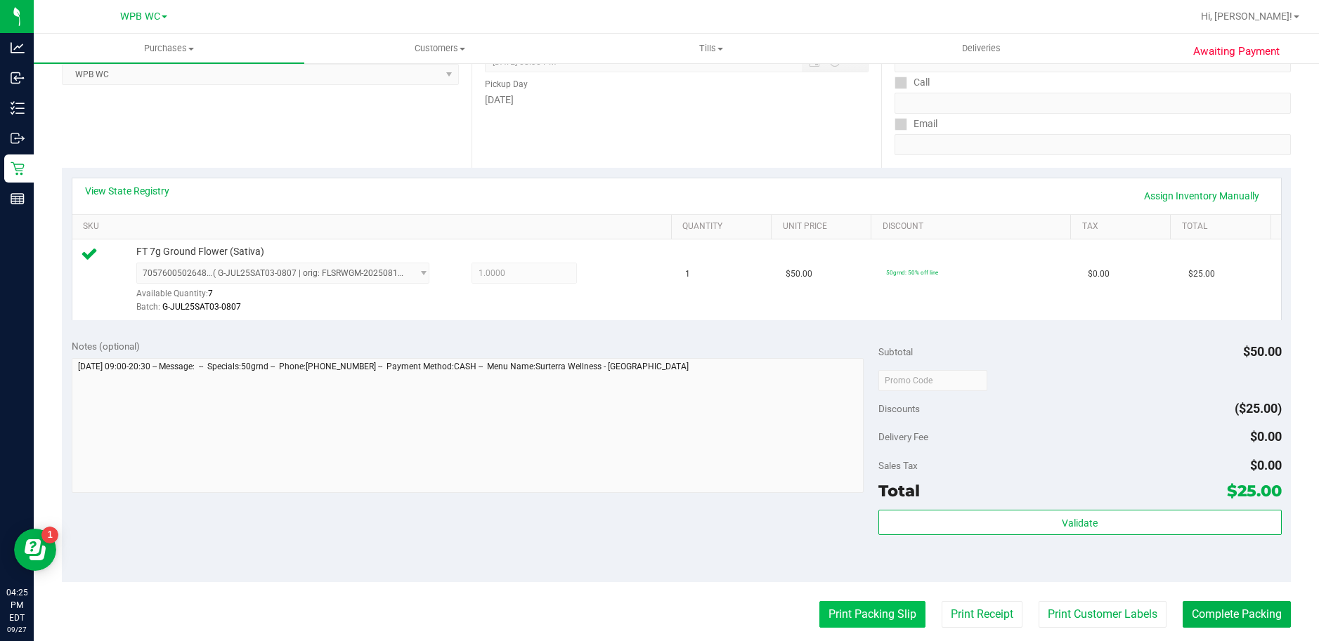
click at [854, 614] on button "Print Packing Slip" at bounding box center [872, 614] width 106 height 27
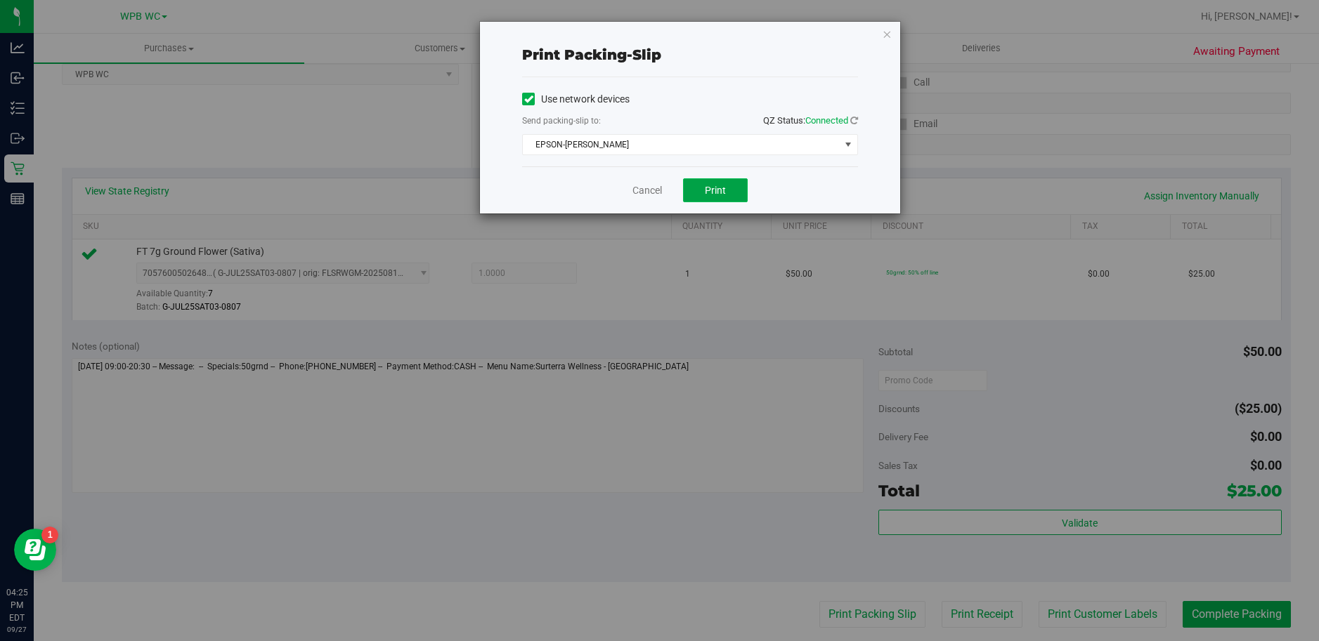
click at [698, 194] on button "Print" at bounding box center [715, 190] width 65 height 24
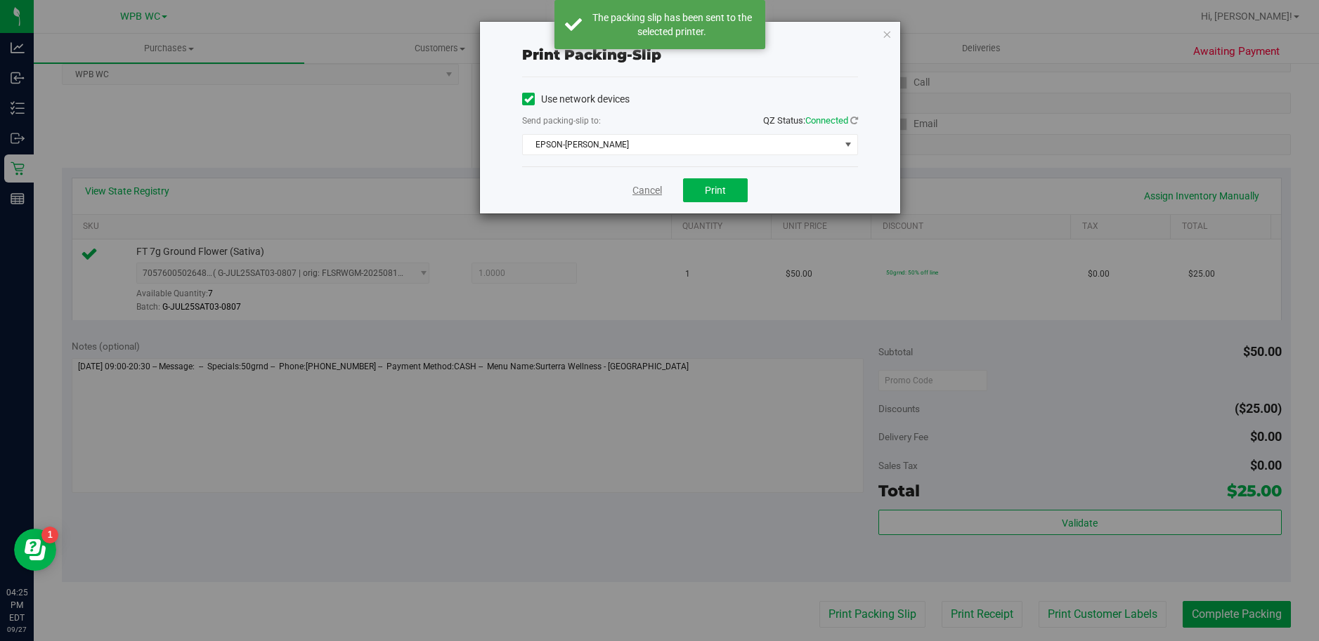
click at [653, 193] on link "Cancel" at bounding box center [647, 190] width 30 height 15
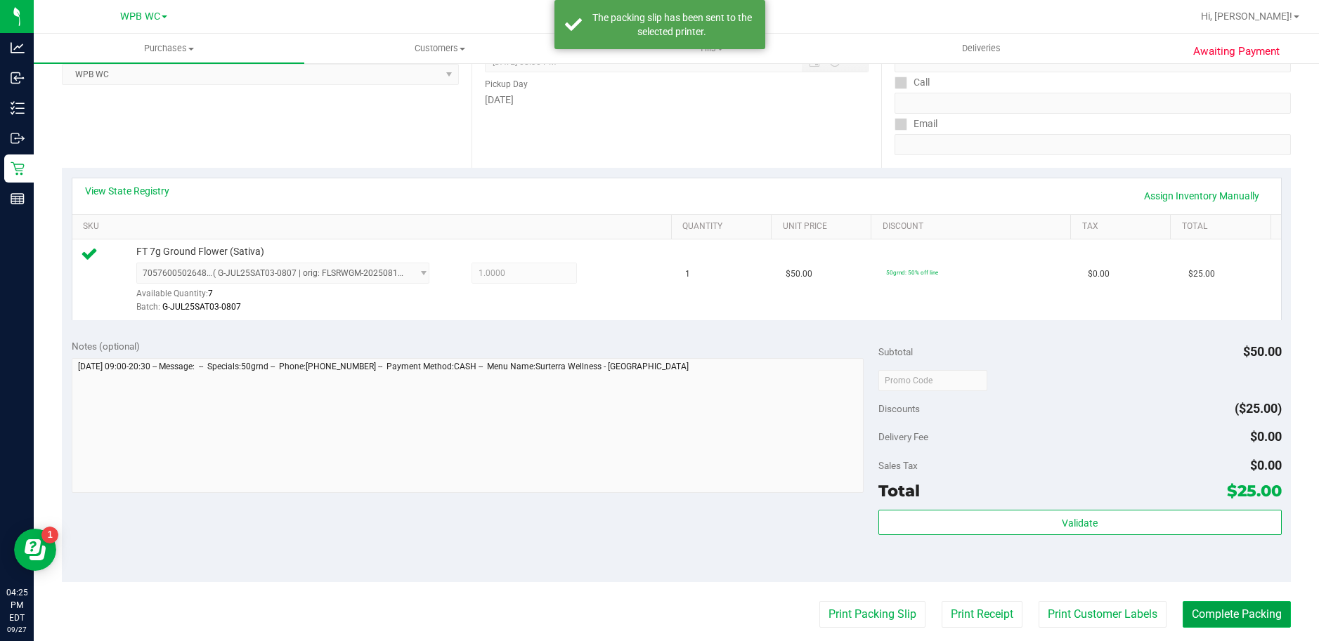
click at [1259, 607] on button "Complete Packing" at bounding box center [1236, 614] width 108 height 27
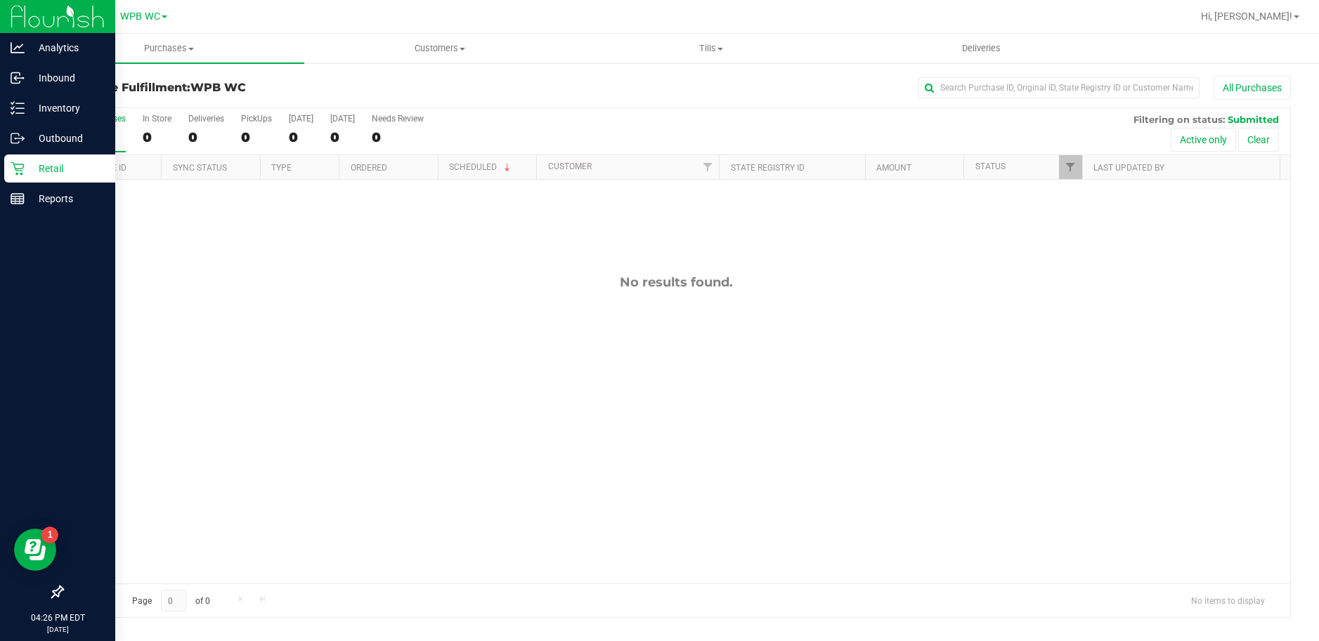
click at [33, 172] on p "Retail" at bounding box center [67, 168] width 84 height 17
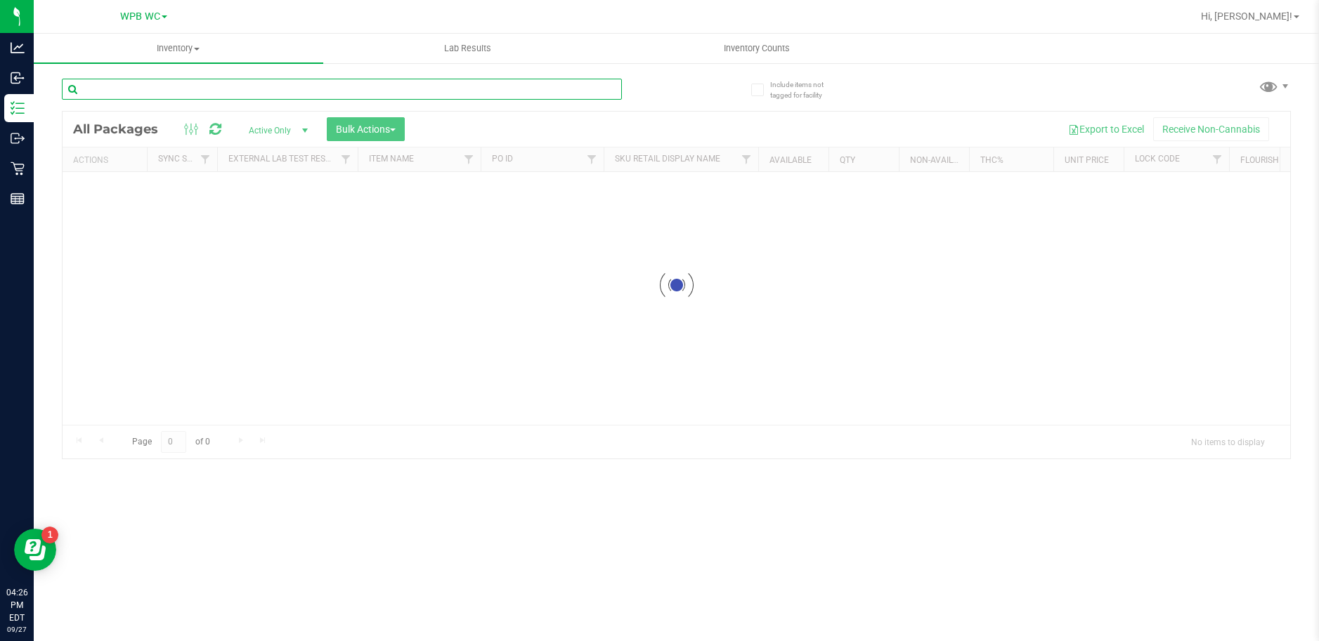
click at [167, 87] on input "text" at bounding box center [342, 89] width 560 height 21
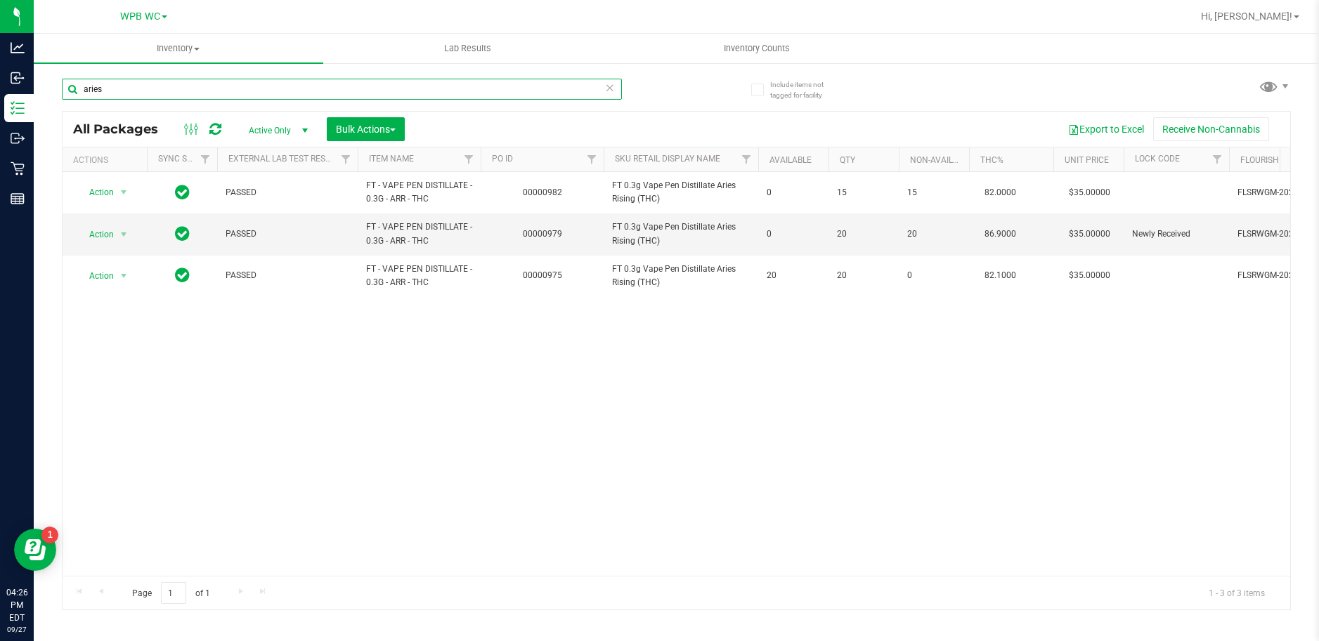
type input "aries"
